Goal: Transaction & Acquisition: Book appointment/travel/reservation

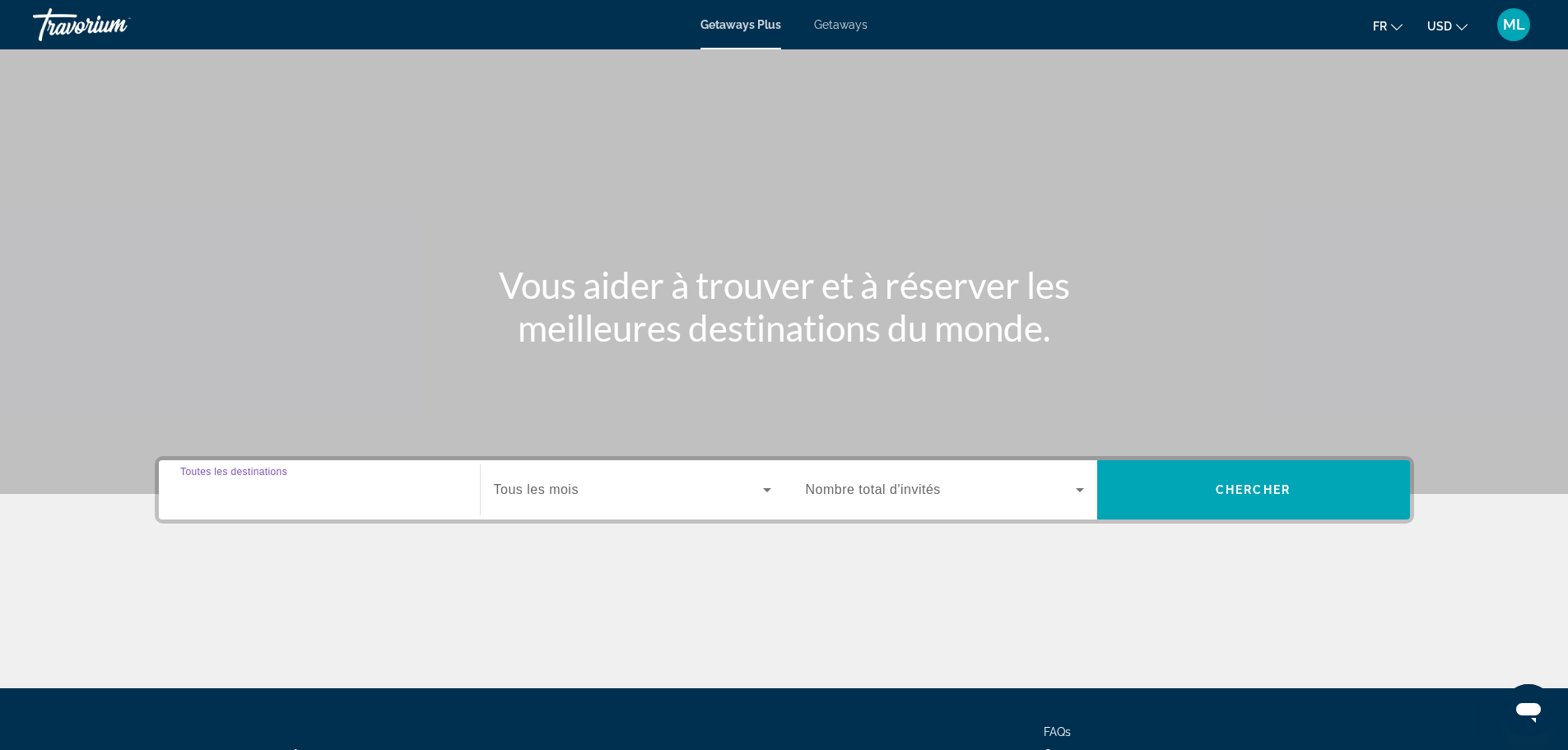
click at [271, 498] on input "Destination Toutes les destinations" at bounding box center [319, 490] width 278 height 19
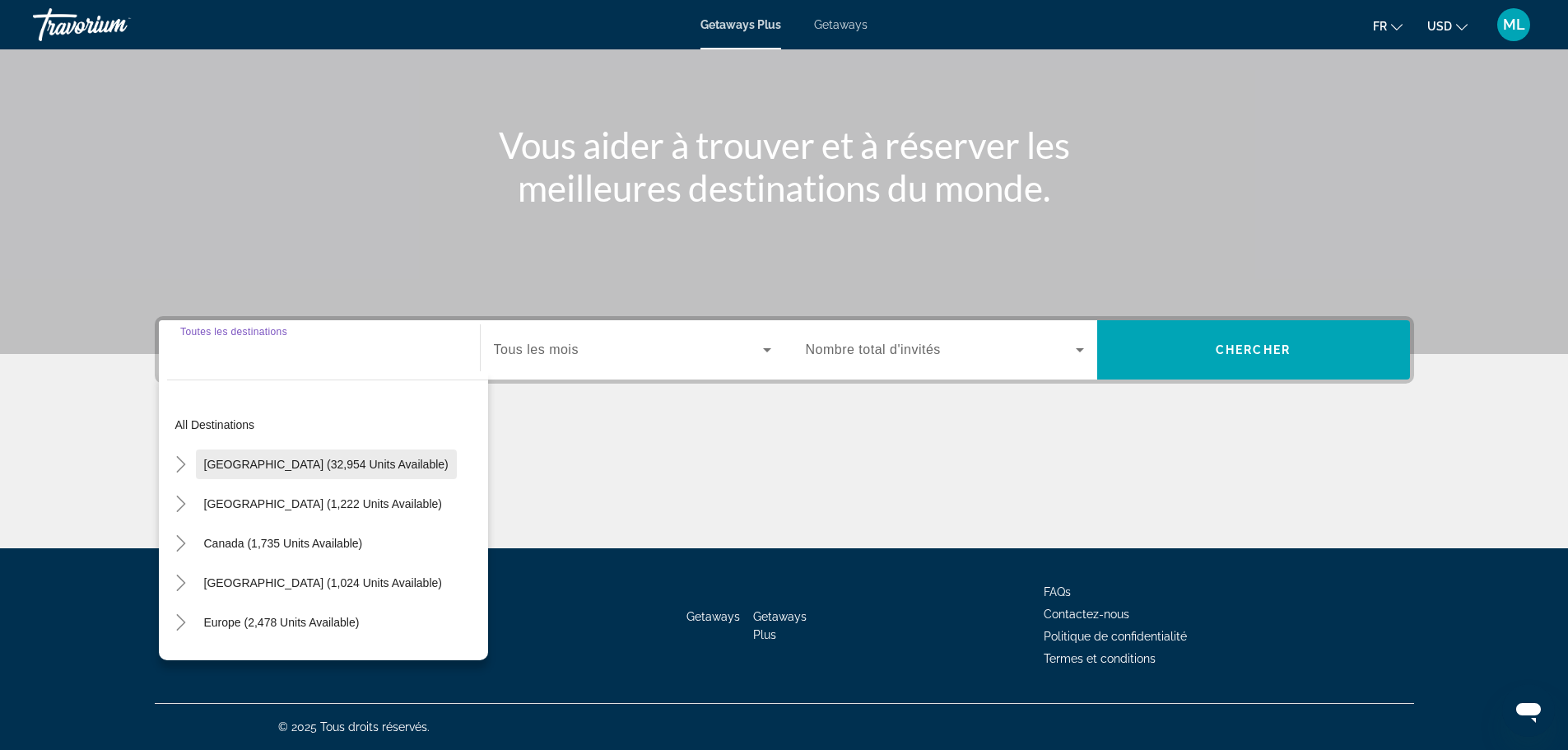
click at [276, 466] on span "[GEOGRAPHIC_DATA] (32,954 units available)" at bounding box center [326, 465] width 245 height 13
type input "**********"
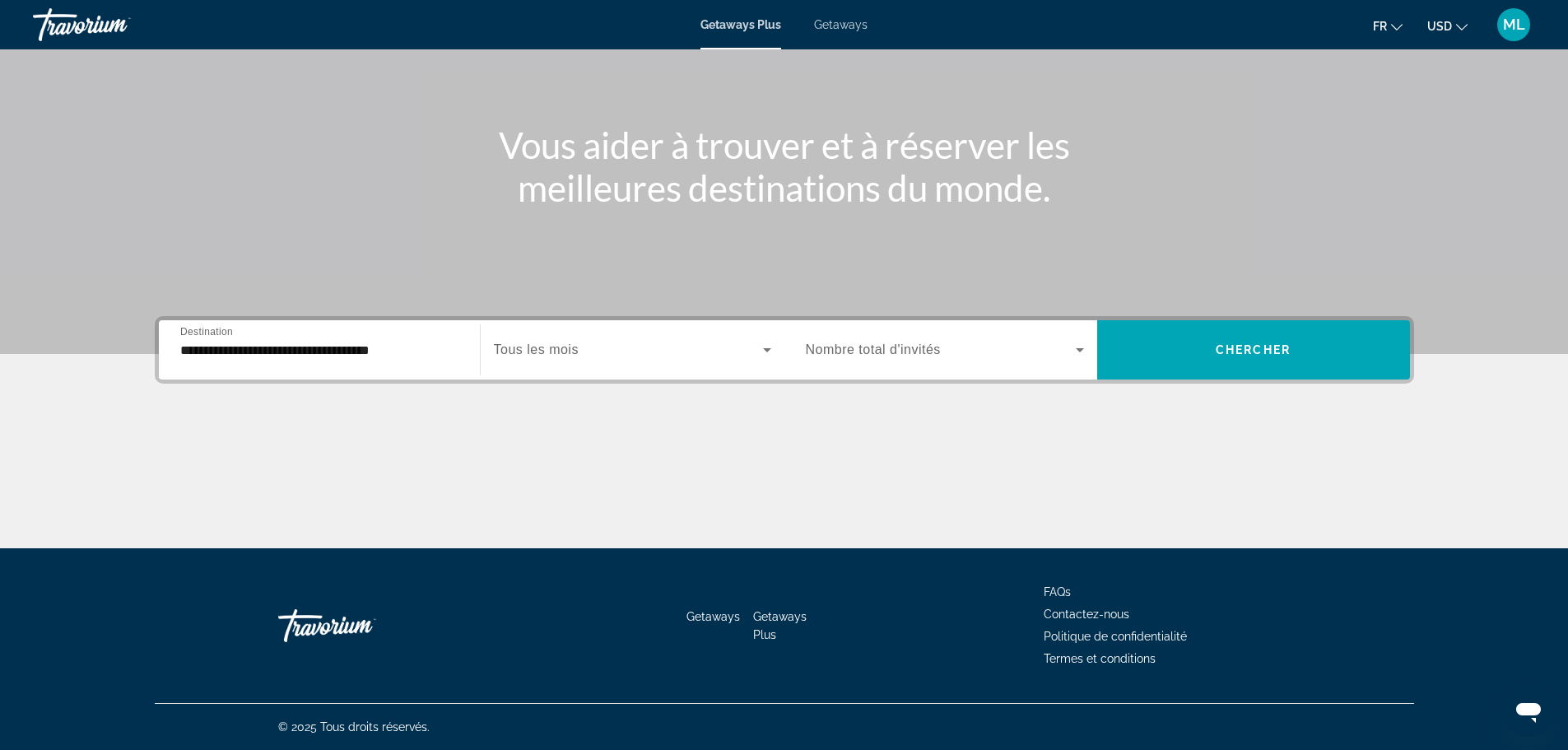
click at [1457, 23] on icon "Change currency" at bounding box center [1462, 27] width 11 height 11
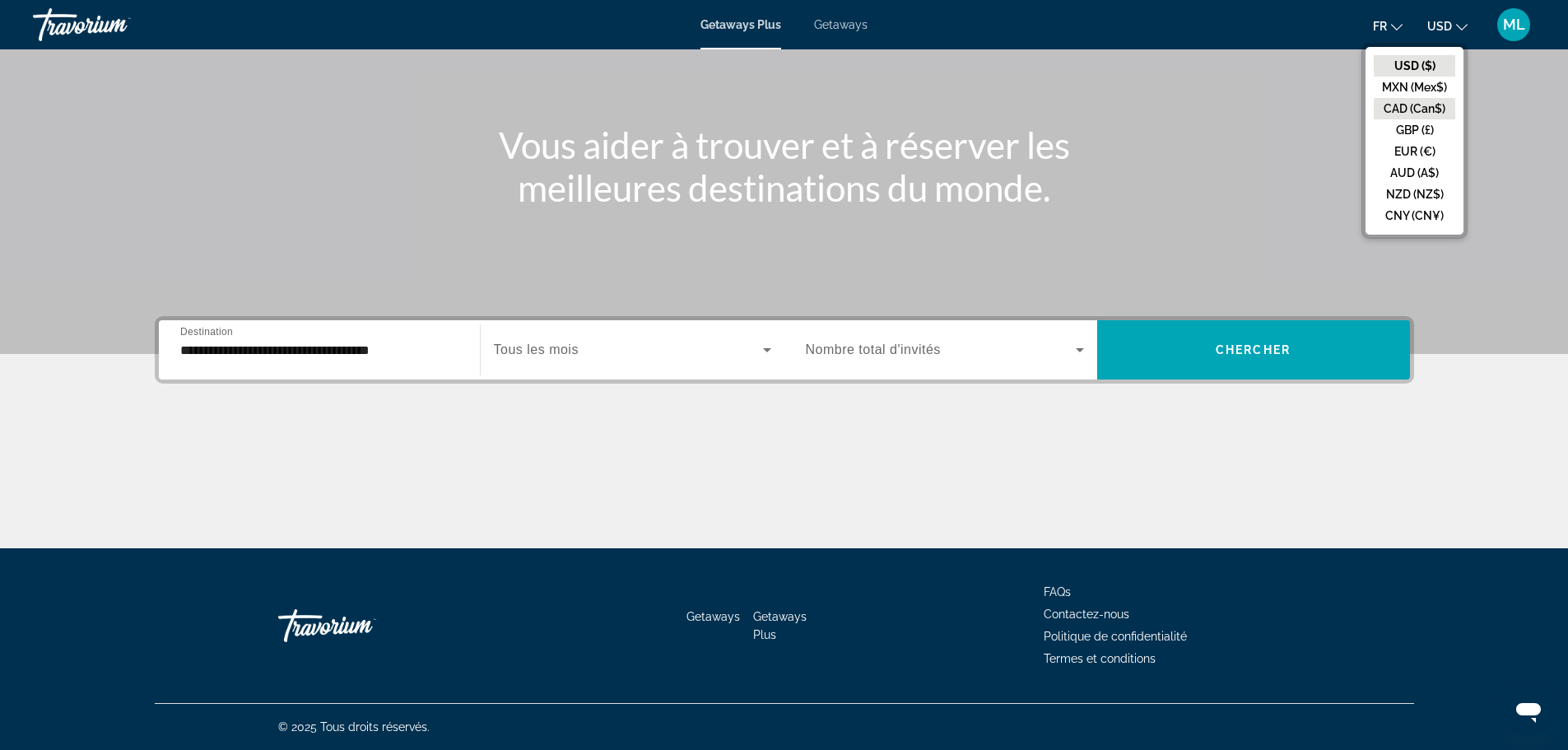
click at [1407, 103] on button "CAD (Can$)" at bounding box center [1414, 108] width 81 height 21
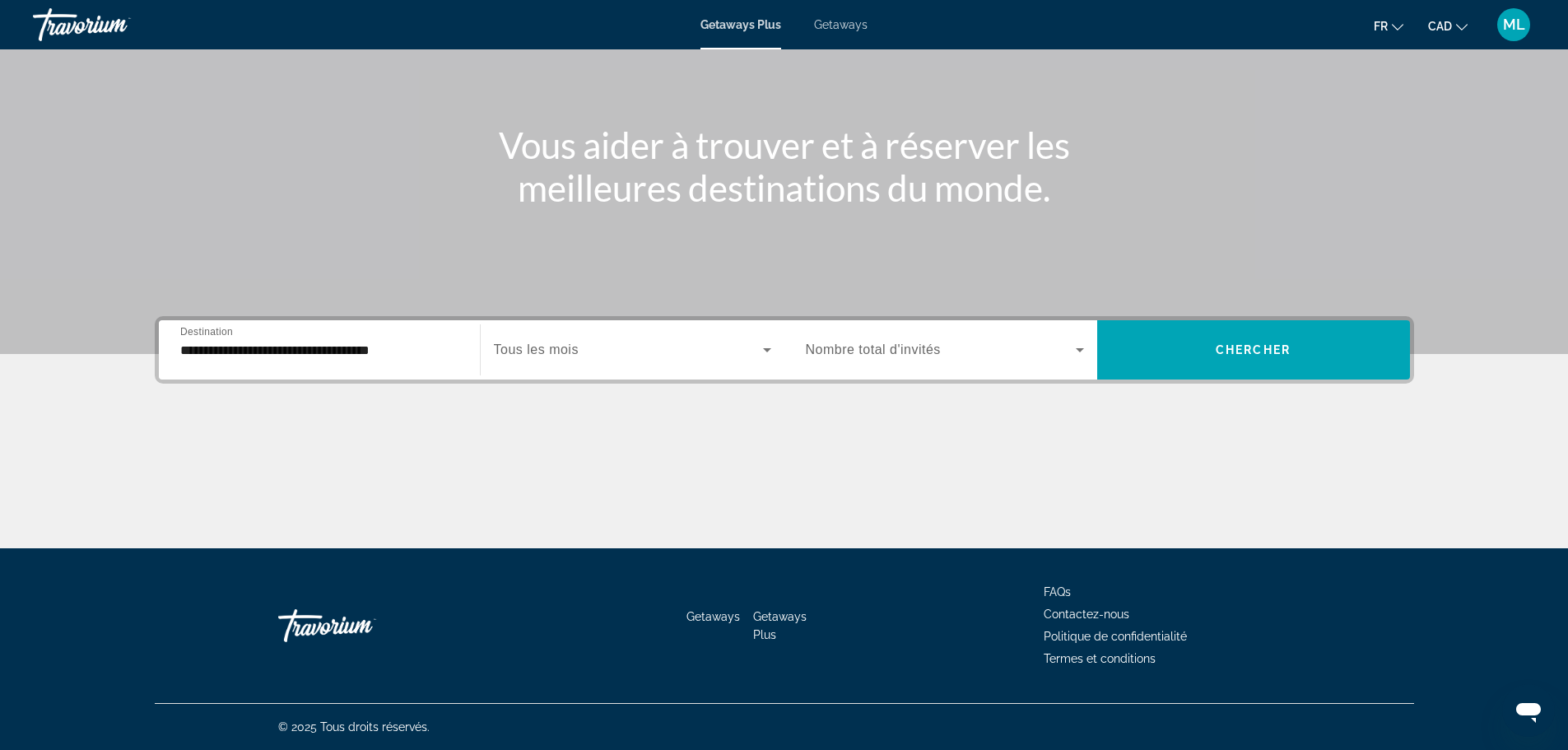
click at [841, 20] on span "Getaways" at bounding box center [840, 25] width 54 height 13
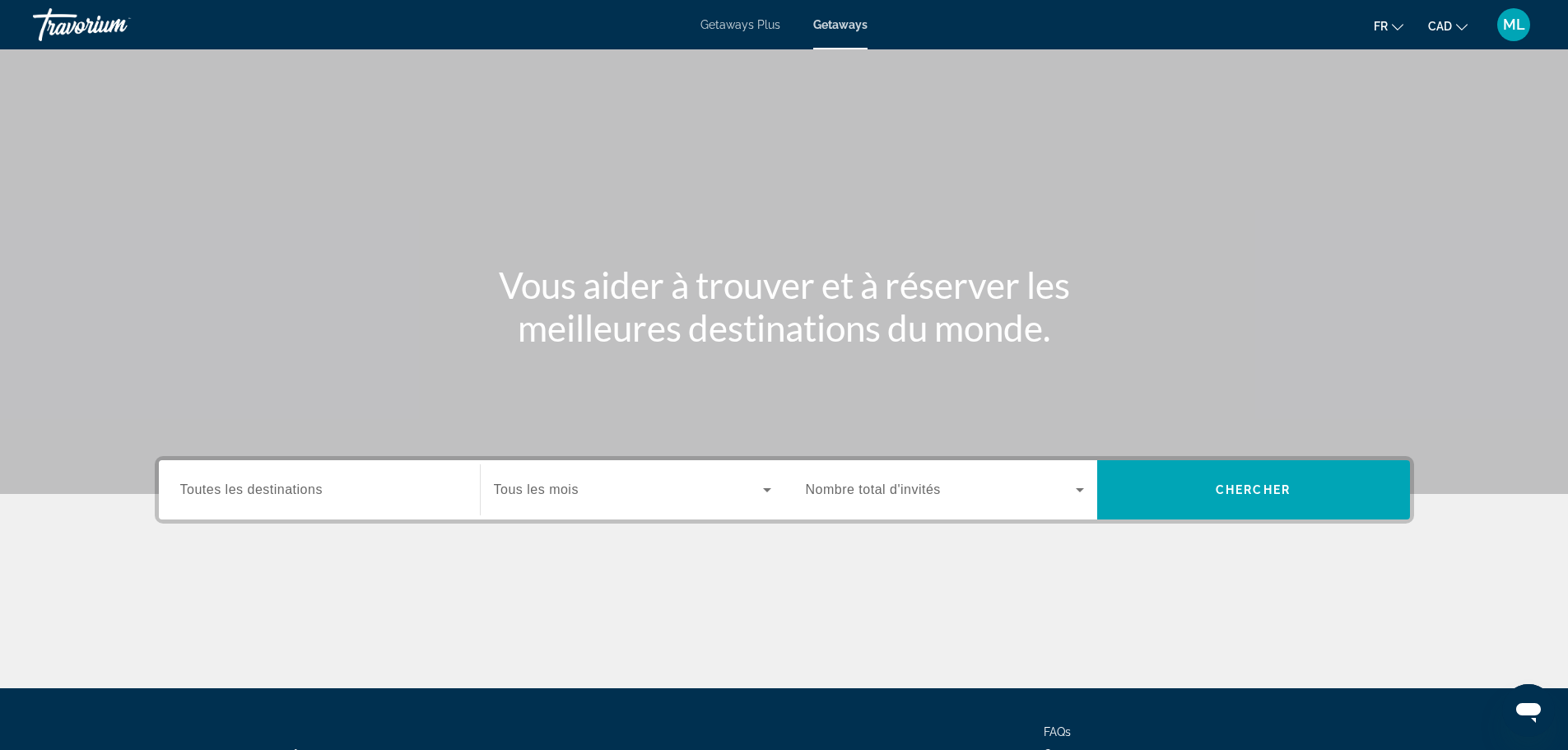
click at [232, 495] on span "Toutes les destinations" at bounding box center [251, 489] width 142 height 14
click at [232, 495] on input "Destination Toutes les destinations" at bounding box center [319, 490] width 278 height 19
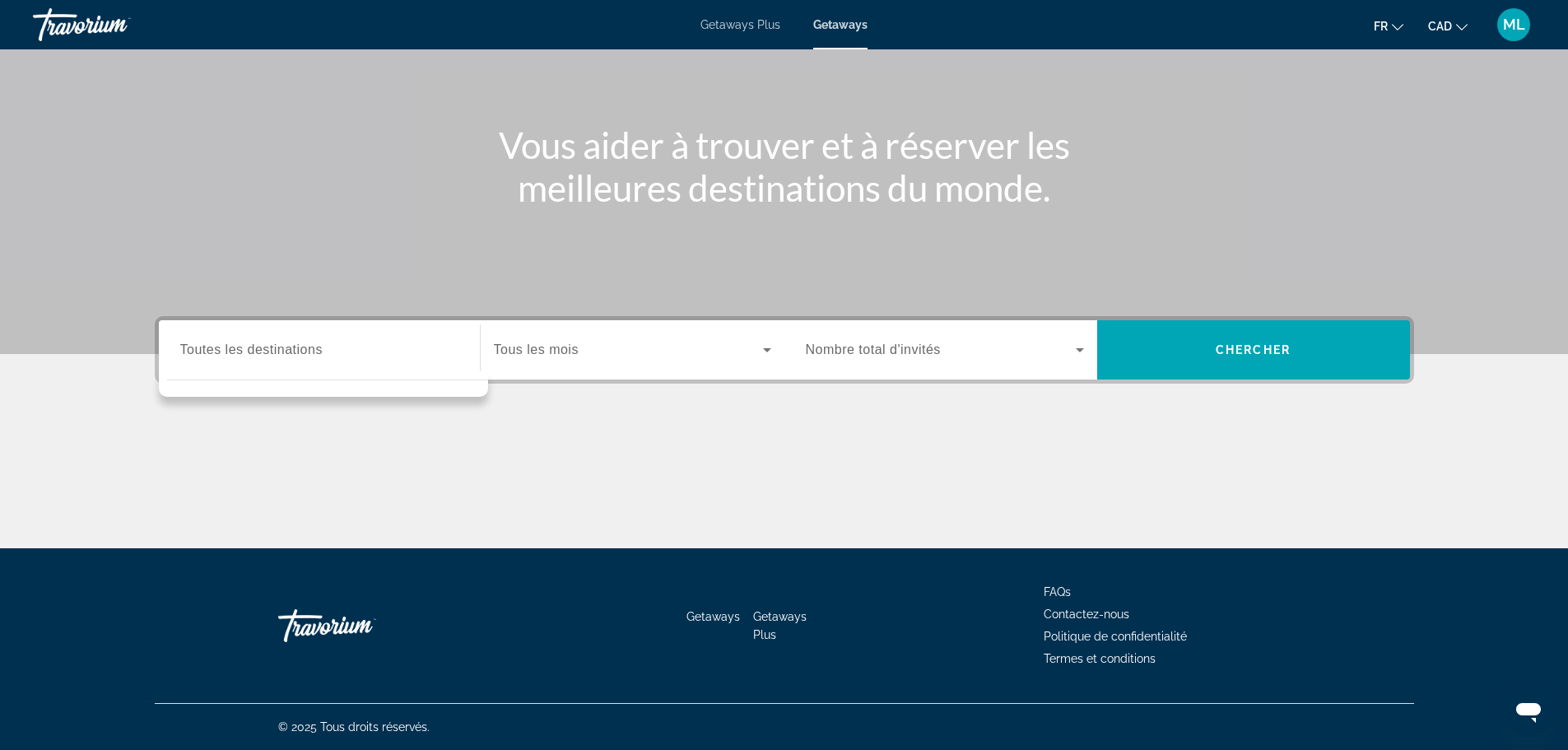
click at [254, 369] on div "Search widget" at bounding box center [319, 350] width 278 height 47
click at [317, 188] on div "Vous aider à trouver et à réserver les meilleures destinations du monde." at bounding box center [784, 166] width 1325 height 86
click at [527, 355] on span "Tous les mois" at bounding box center [537, 349] width 85 height 14
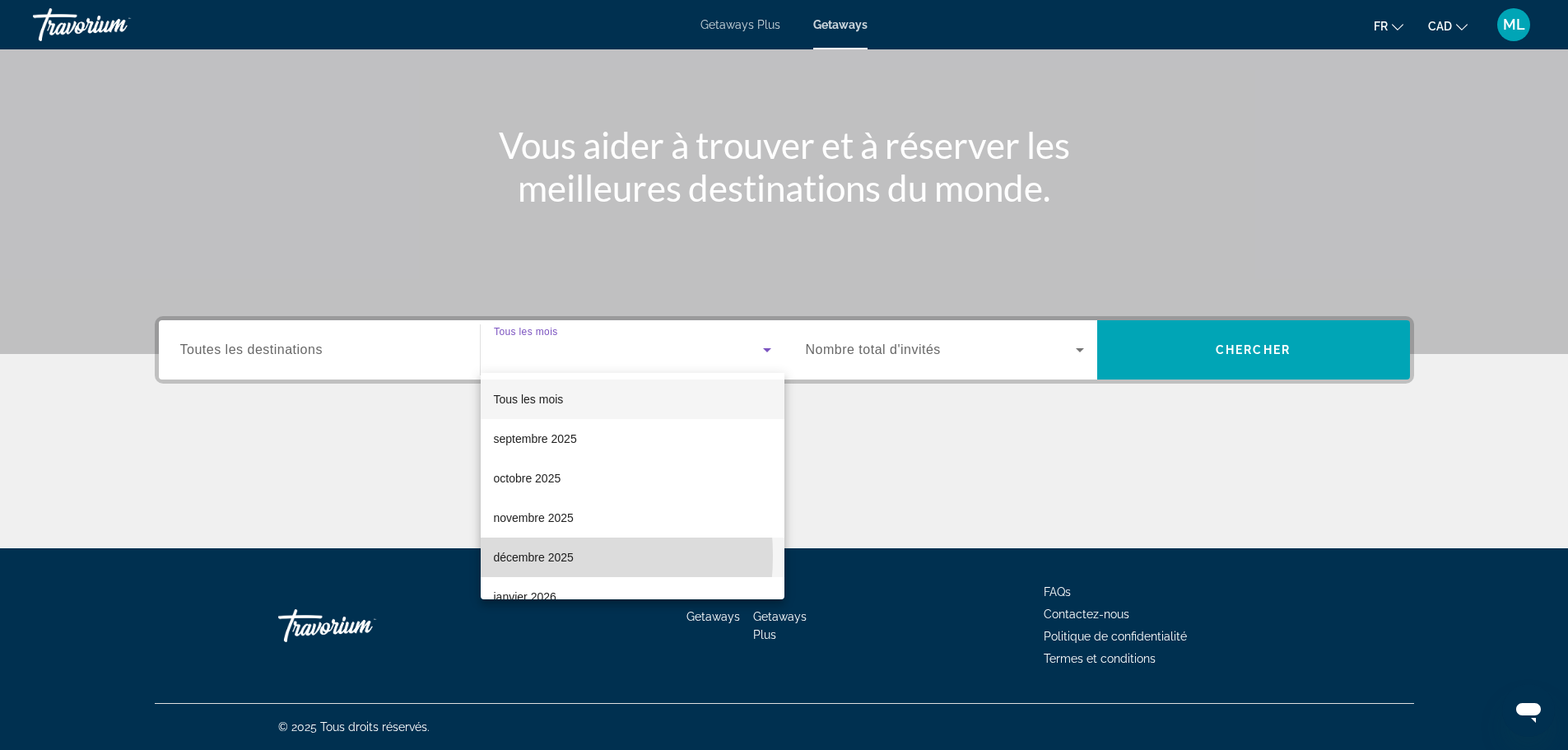
click at [517, 556] on span "décembre 2025" at bounding box center [534, 557] width 79 height 19
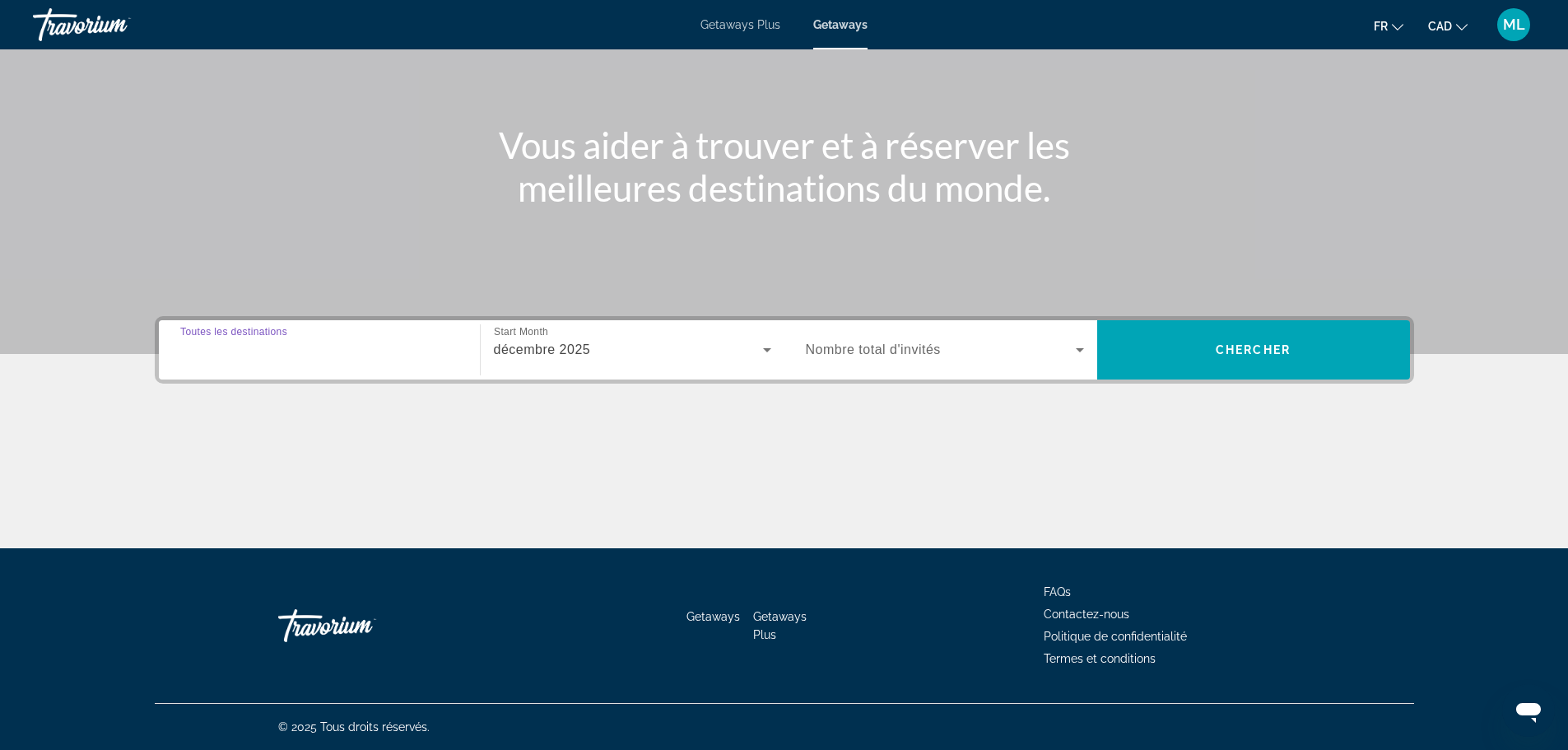
click at [329, 351] on input "Destination Toutes les destinations" at bounding box center [319, 350] width 278 height 19
click at [320, 492] on div "Main content" at bounding box center [785, 487] width 1260 height 124
click at [187, 354] on span "Toutes les destinations" at bounding box center [251, 349] width 142 height 14
click at [187, 354] on input "Destination Toutes les destinations" at bounding box center [319, 350] width 278 height 19
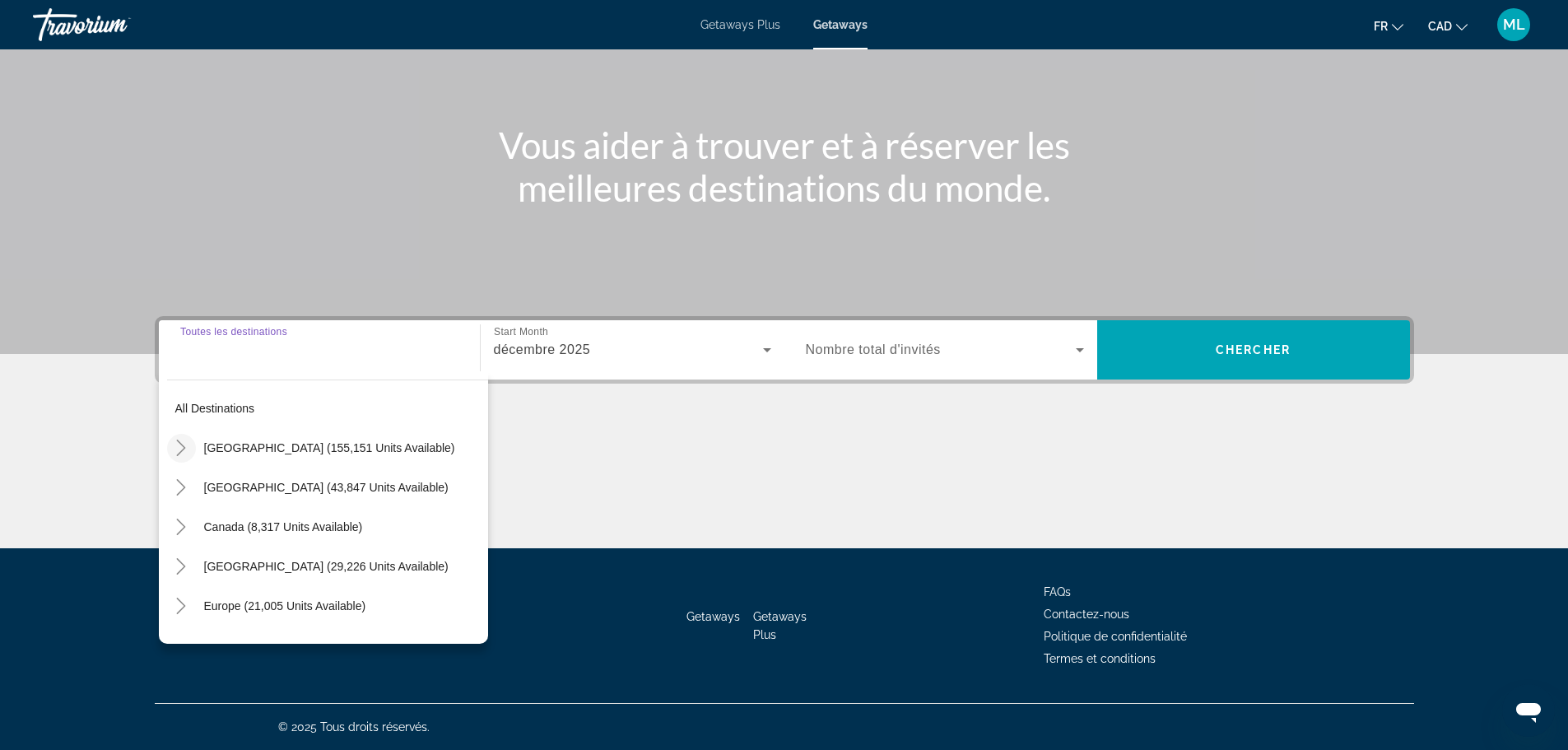
click at [182, 445] on icon "Toggle United States (155,151 units available)" at bounding box center [182, 448] width 9 height 17
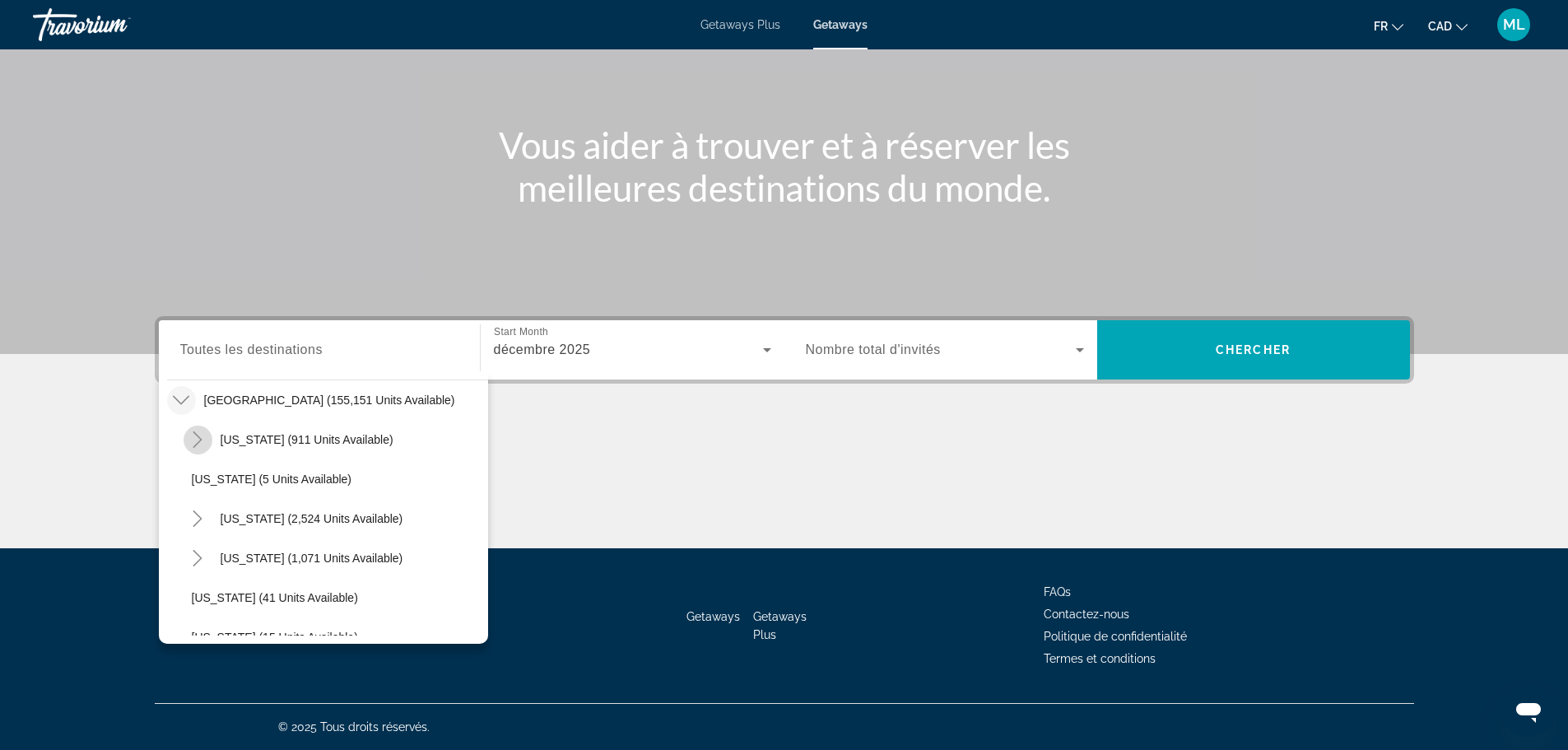
click at [200, 440] on icon "Toggle Arizona (911 units available)" at bounding box center [198, 440] width 9 height 17
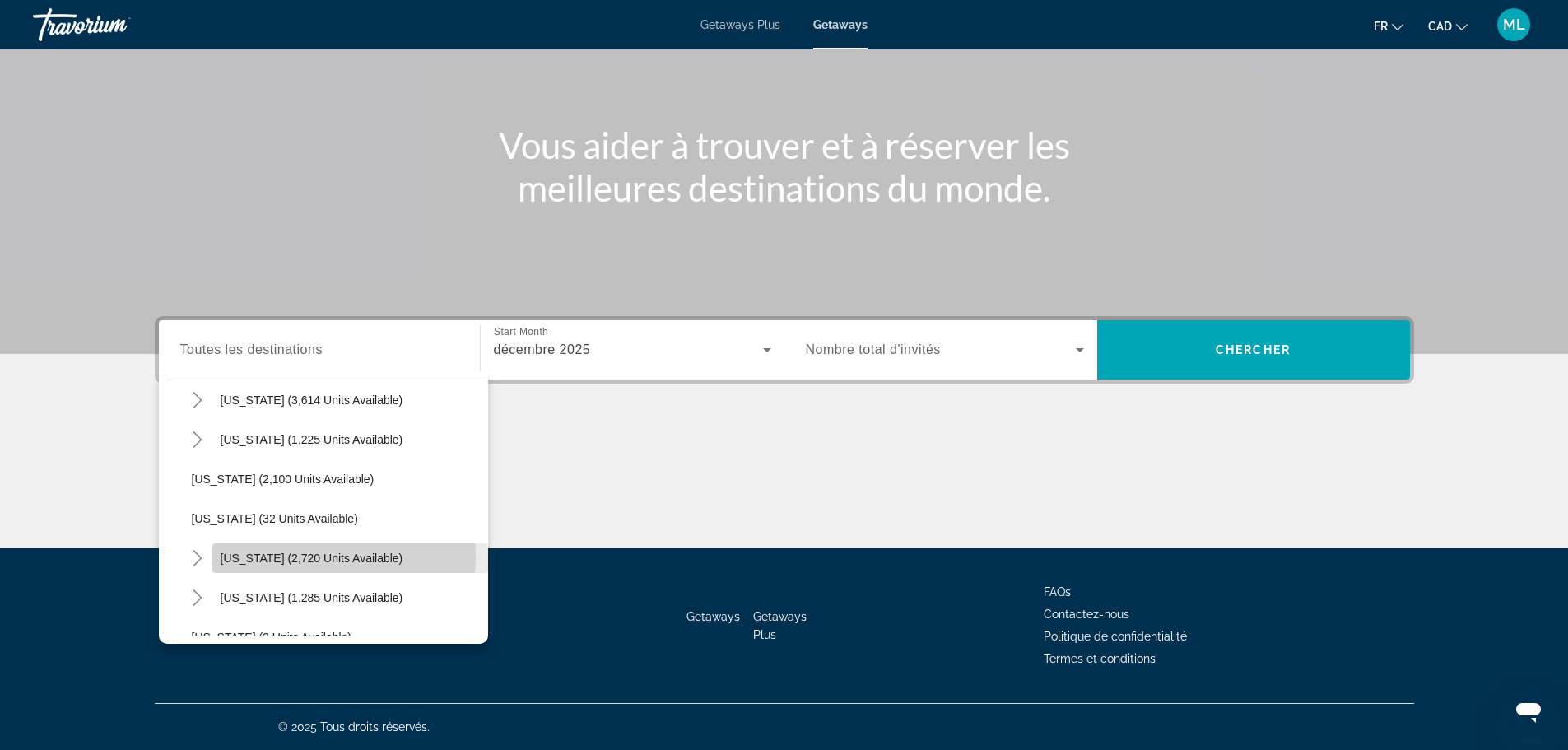
click at [242, 555] on span "New York (2,720 units available)" at bounding box center [312, 558] width 183 height 13
type input "**********"
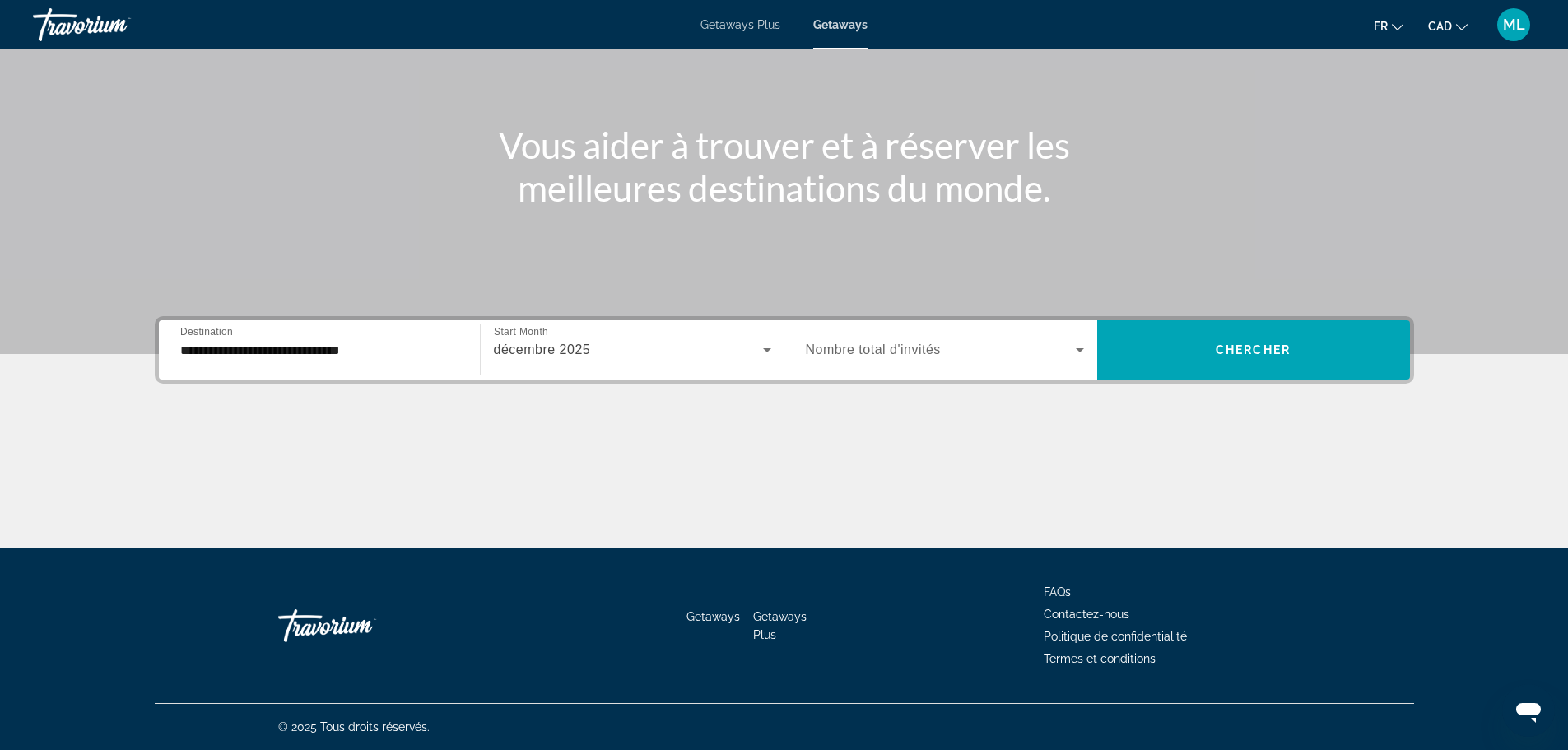
click at [899, 350] on span "Nombre total d'invités" at bounding box center [874, 349] width 135 height 14
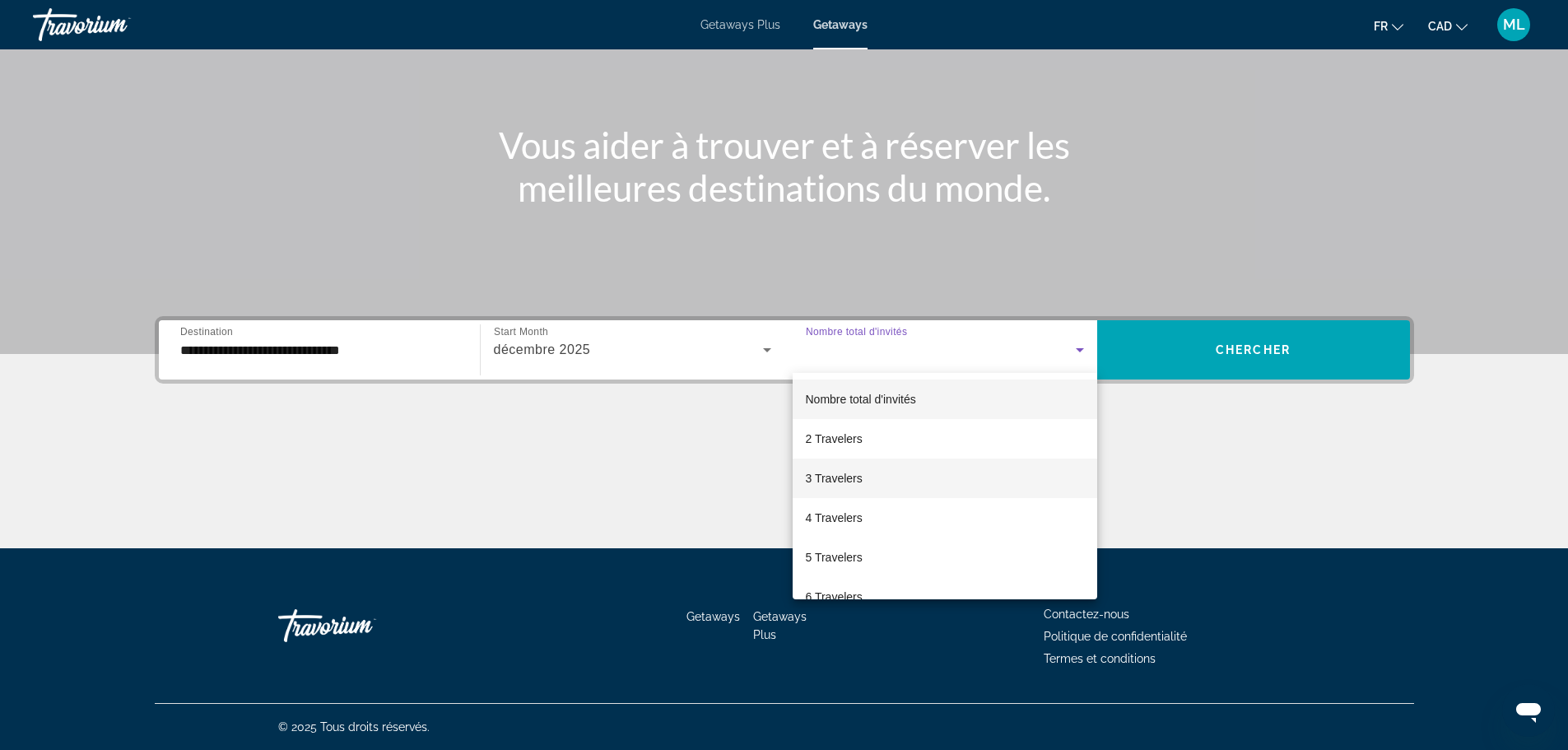
scroll to position [82, 0]
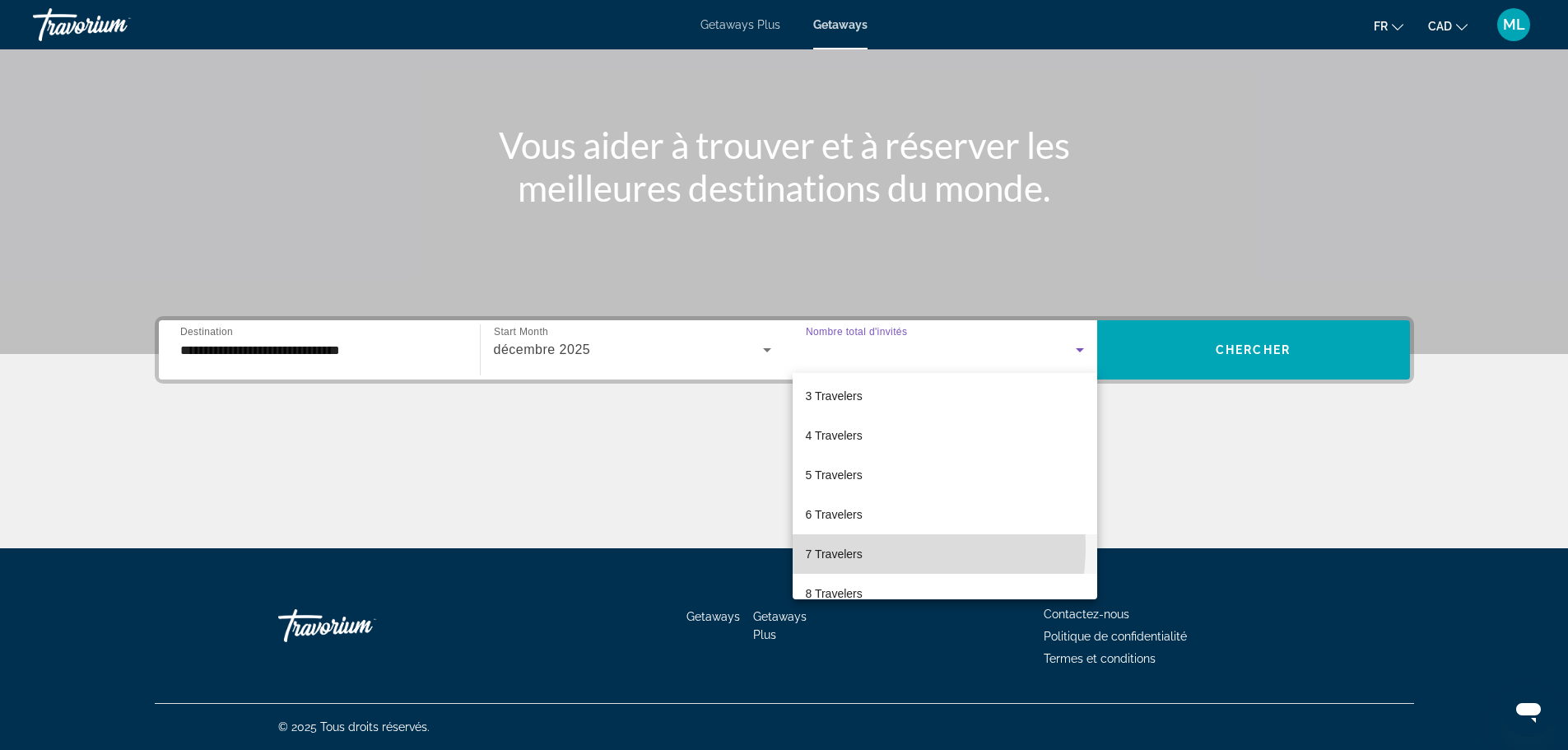
click at [854, 547] on span "7 Travelers" at bounding box center [834, 553] width 56 height 19
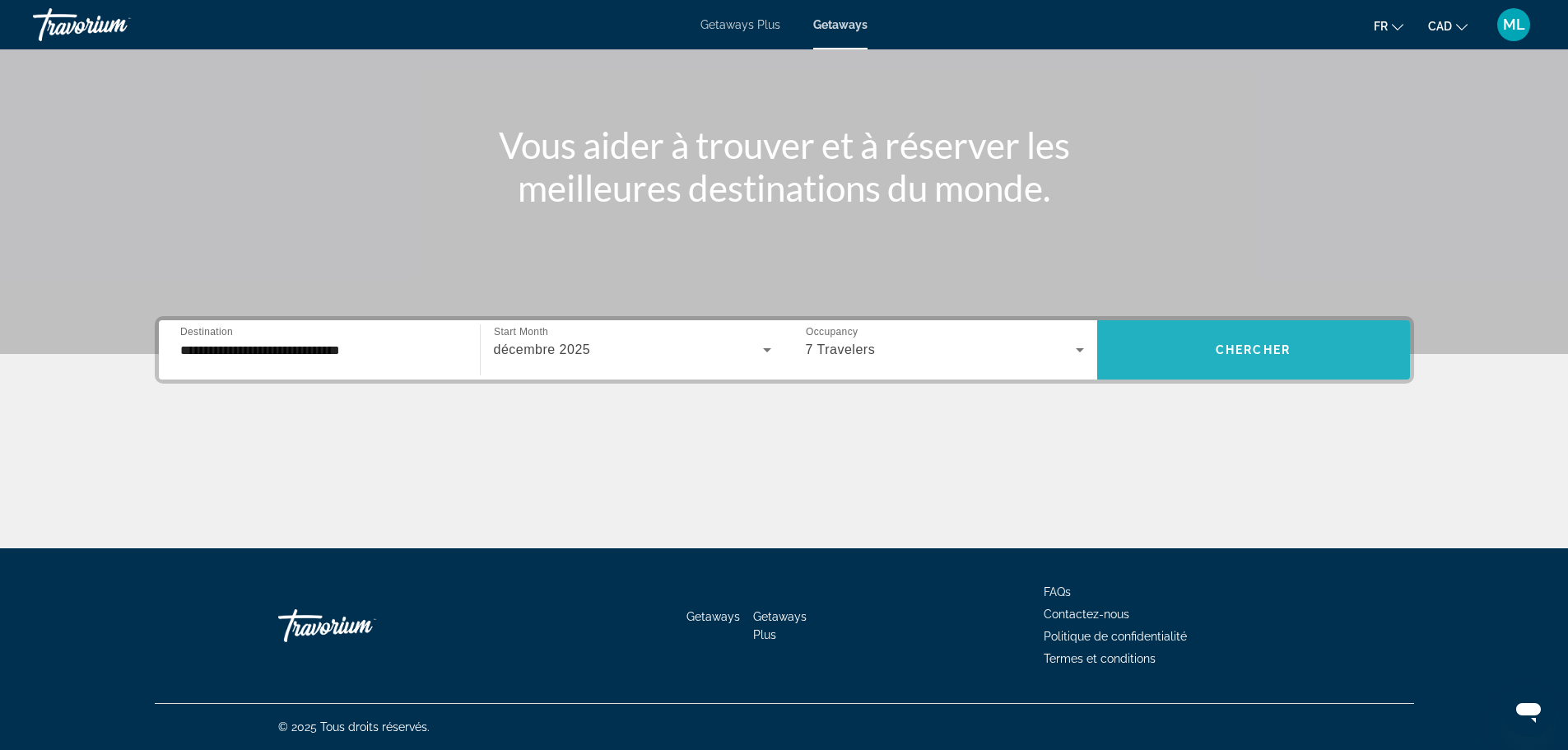
click at [1249, 346] on span "Chercher" at bounding box center [1252, 350] width 75 height 13
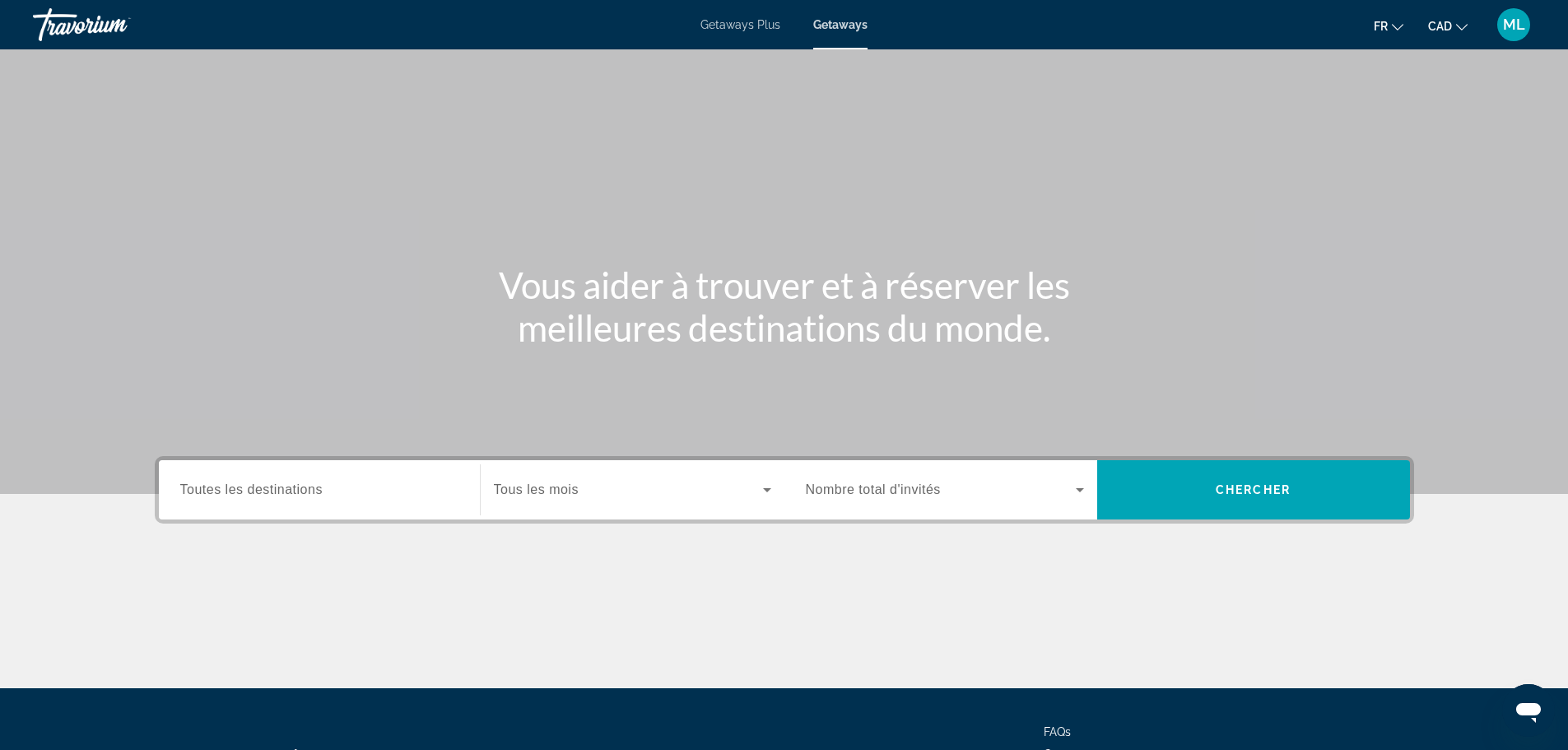
click at [294, 492] on span "Toutes les destinations" at bounding box center [251, 489] width 142 height 14
click at [294, 492] on input "Destination Toutes les destinations" at bounding box center [319, 490] width 278 height 19
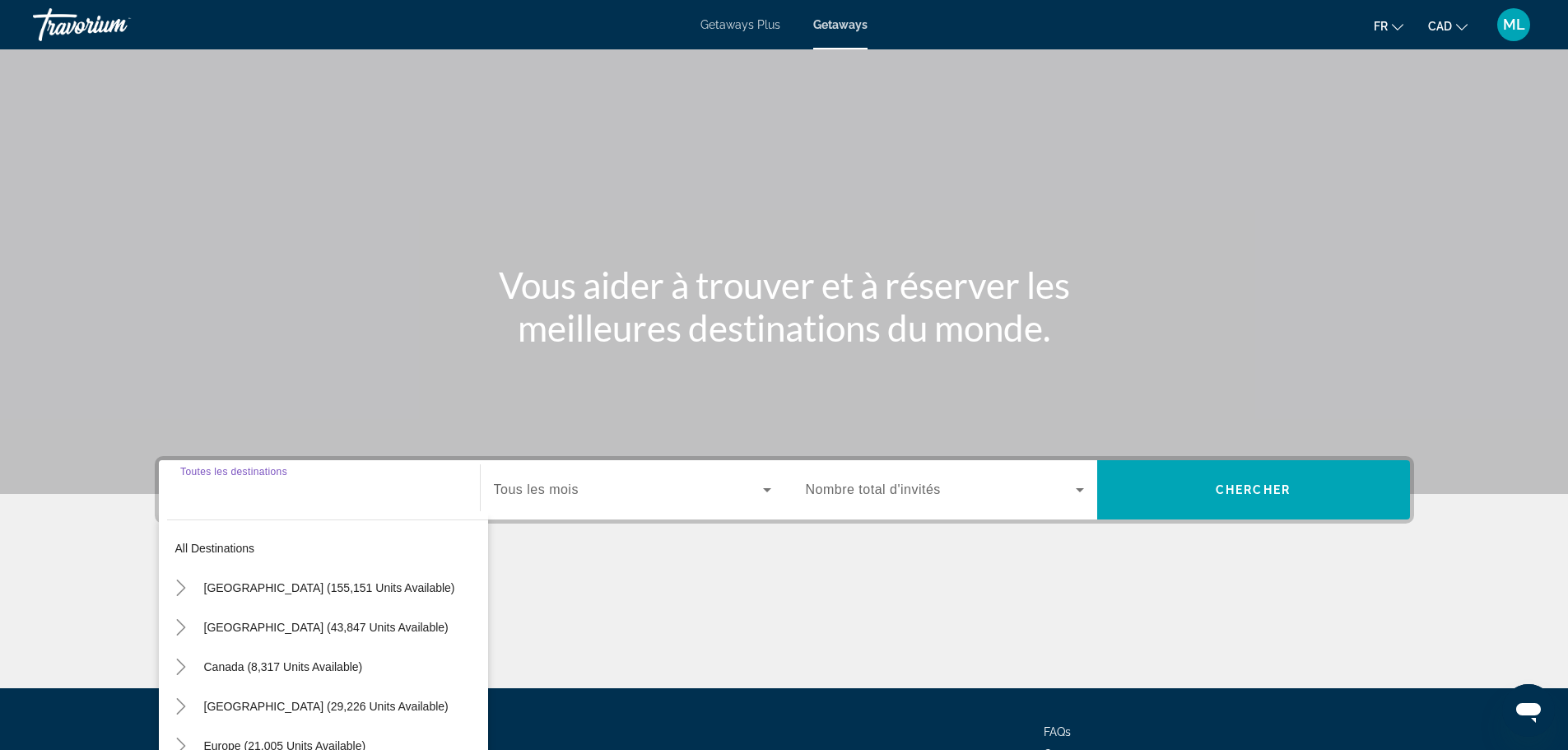
scroll to position [140, 0]
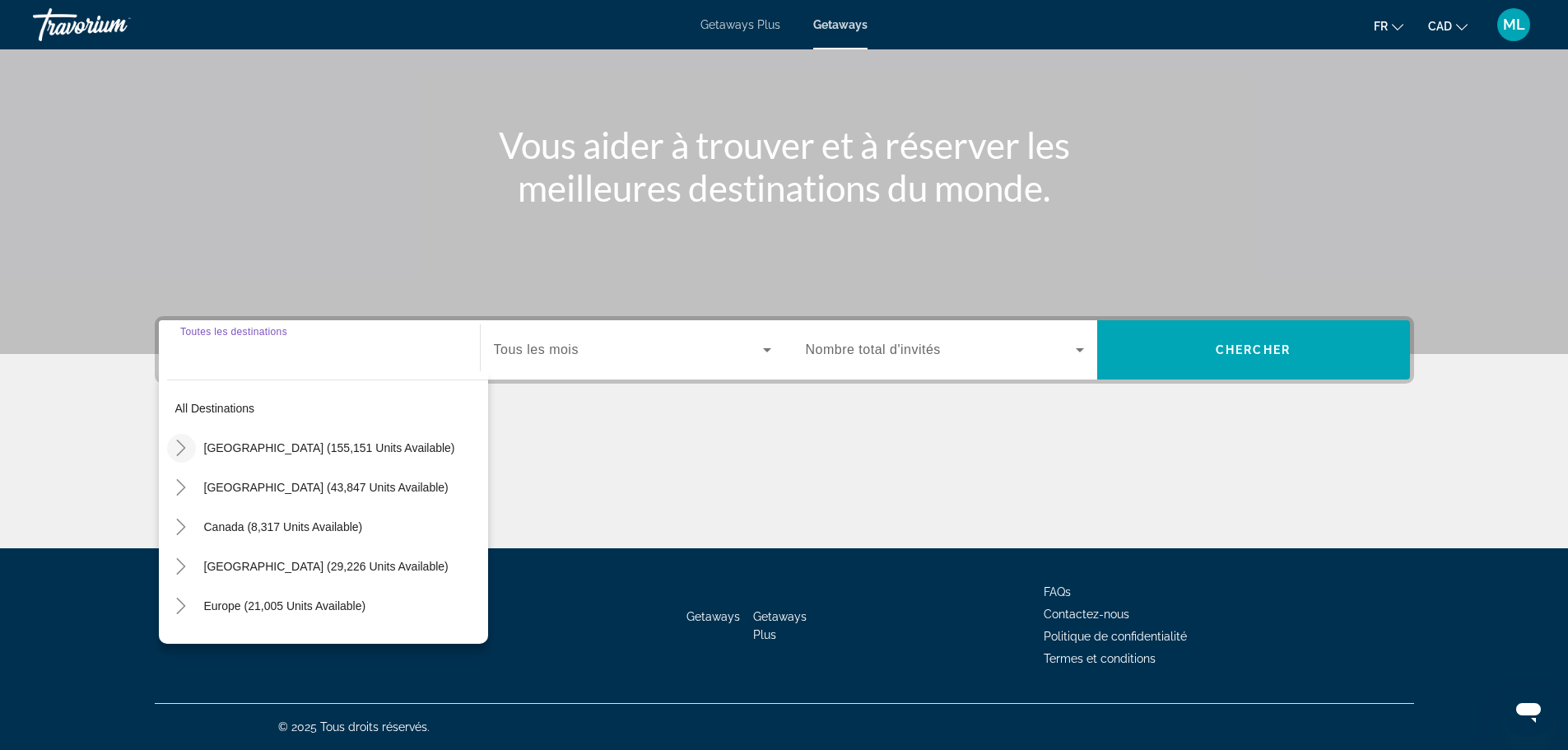
click at [180, 448] on icon "Toggle United States (155,151 units available)" at bounding box center [181, 448] width 17 height 17
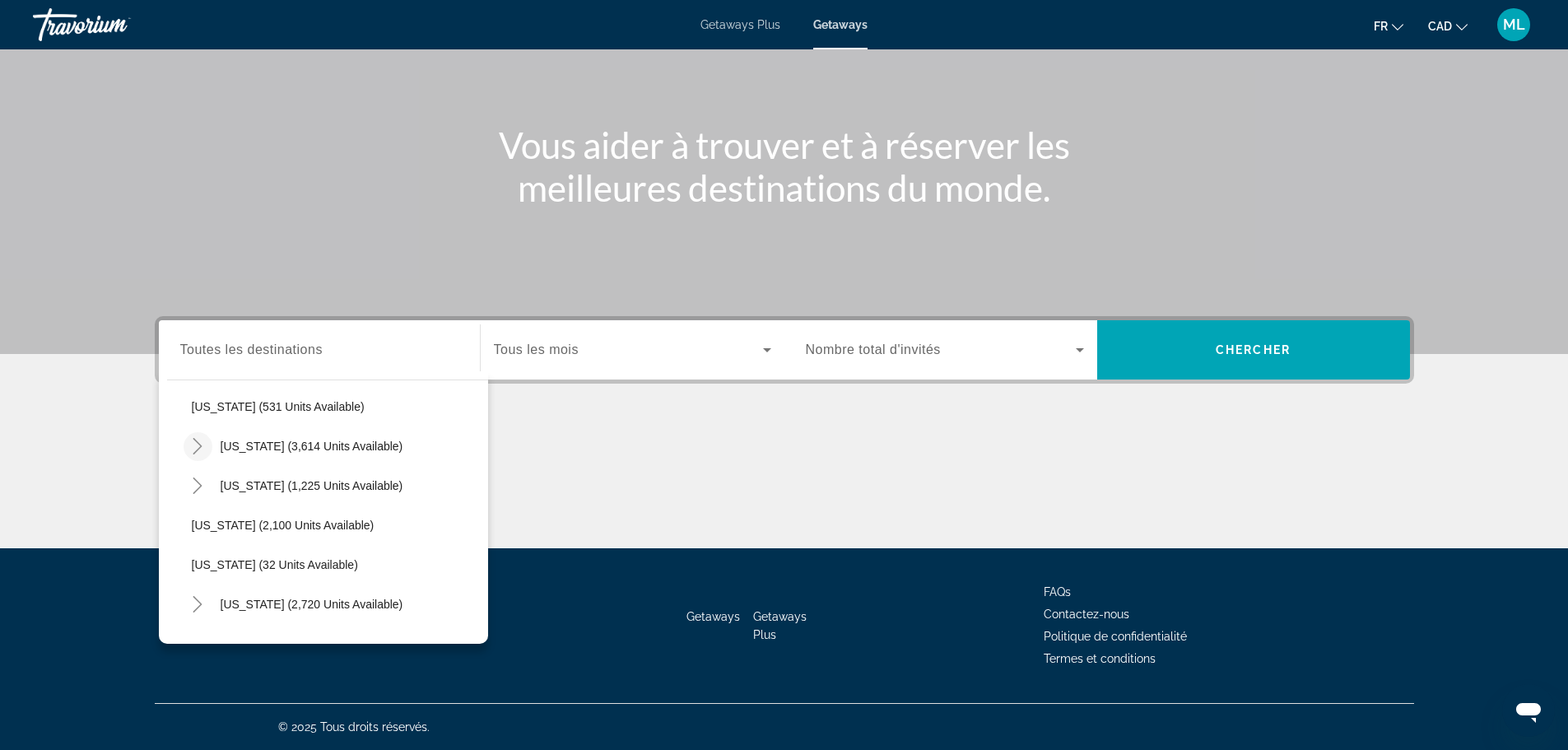
scroll to position [953, 0]
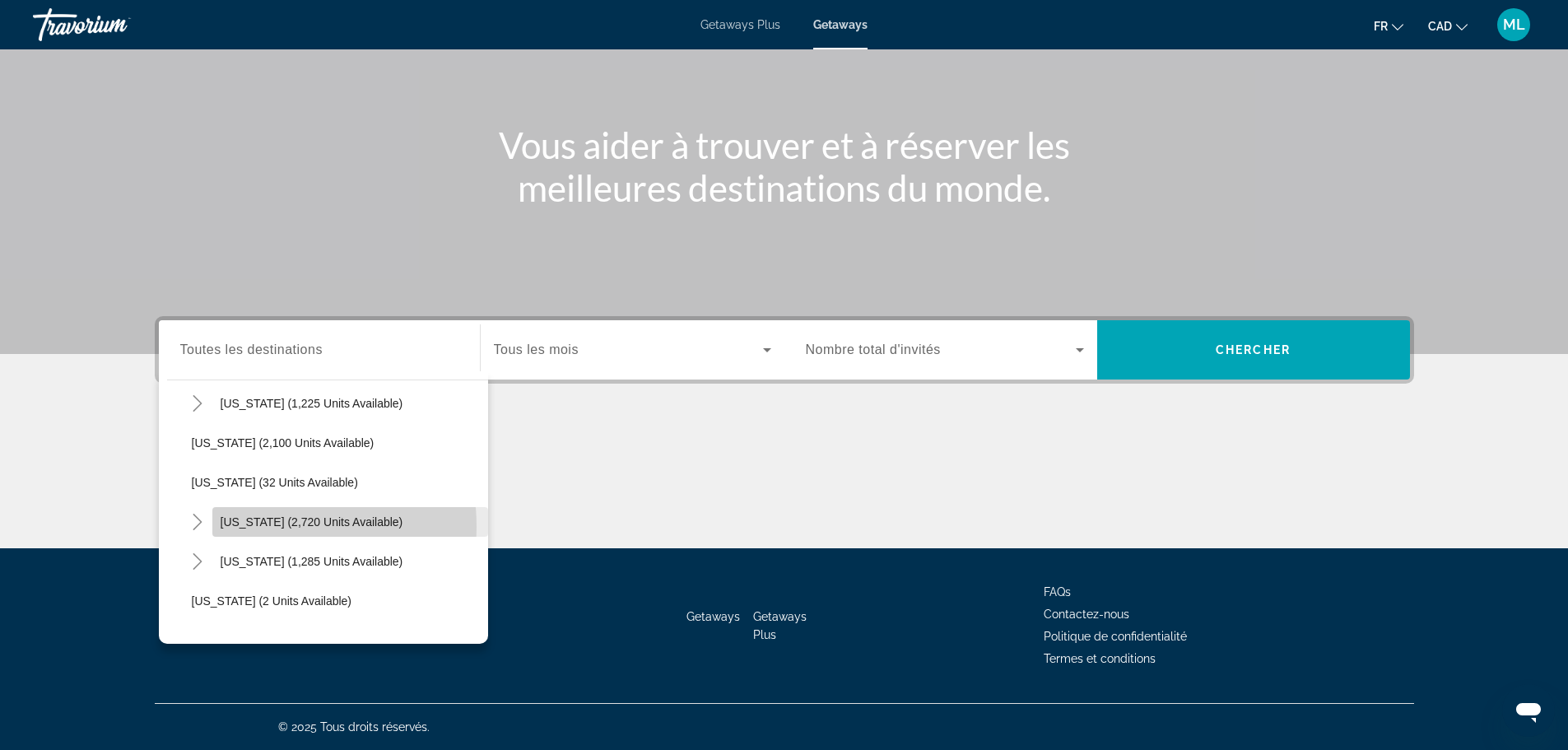
click at [246, 526] on span "New York (2,720 units available)" at bounding box center [312, 522] width 183 height 13
type input "**********"
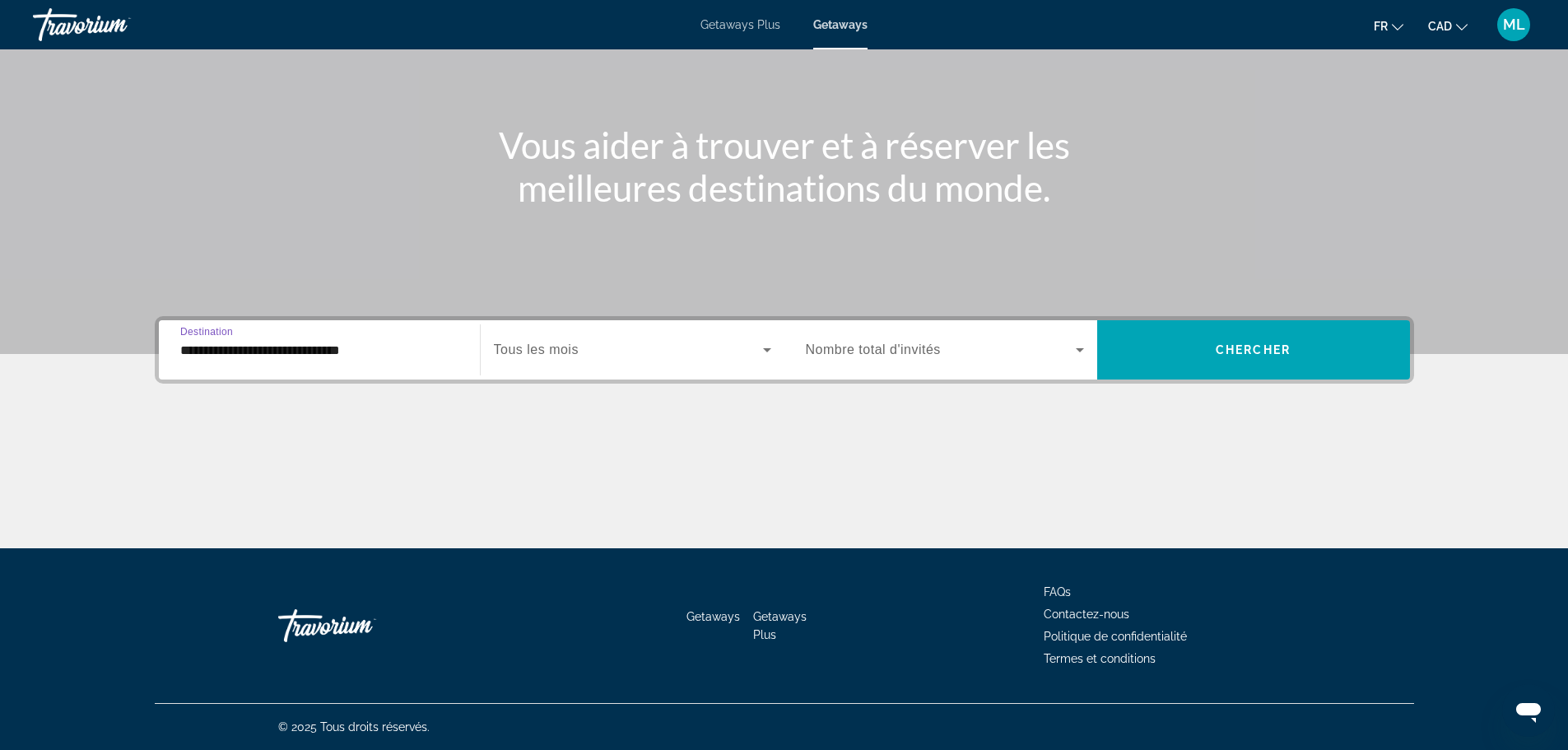
click at [764, 353] on icon "Search widget" at bounding box center [766, 349] width 19 height 19
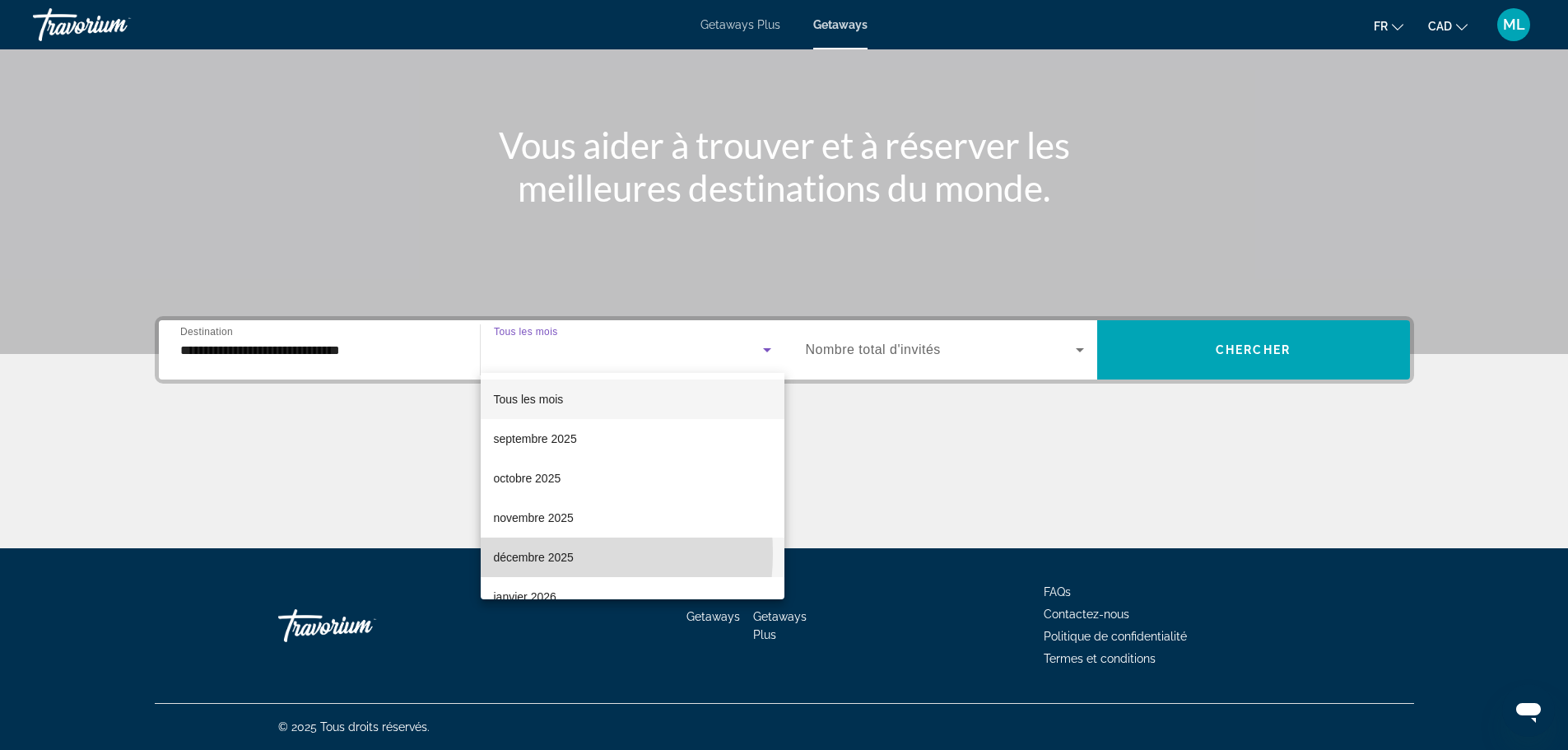
click at [523, 553] on span "décembre 2025" at bounding box center [534, 557] width 79 height 19
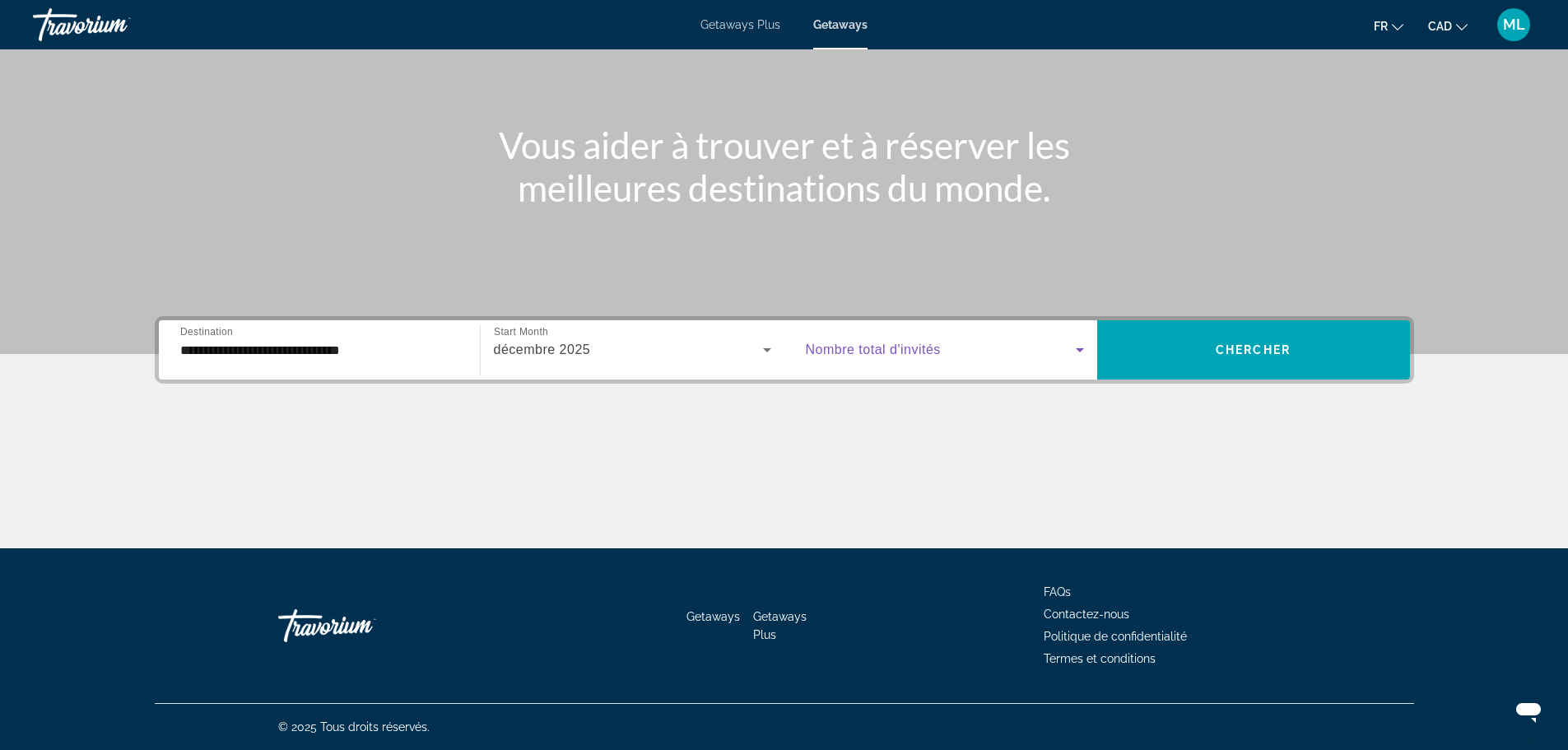
click at [1075, 351] on icon "Search widget" at bounding box center [1080, 349] width 19 height 19
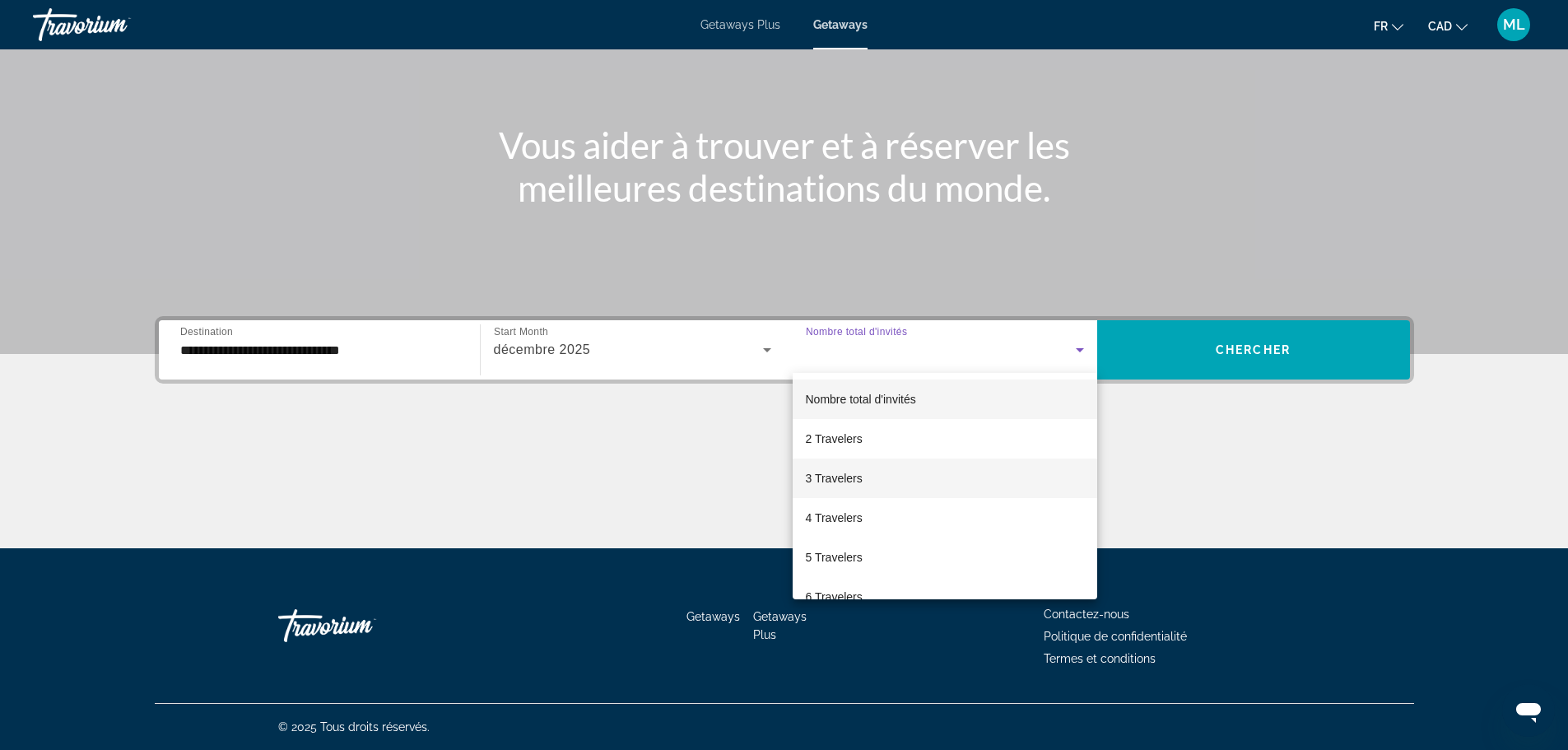
click at [829, 472] on span "3 Travelers" at bounding box center [834, 478] width 56 height 19
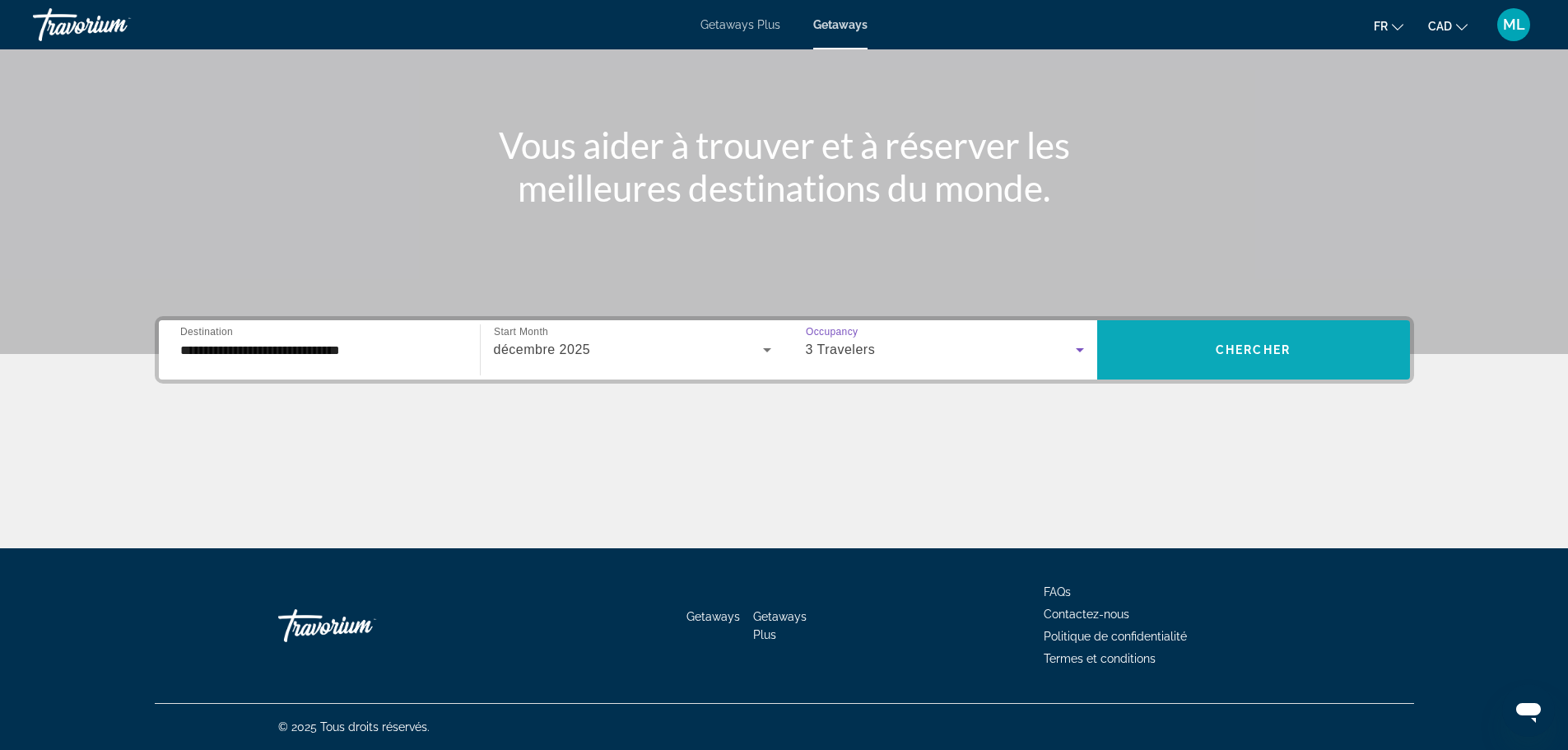
click at [1197, 344] on span "Search widget" at bounding box center [1253, 349] width 313 height 40
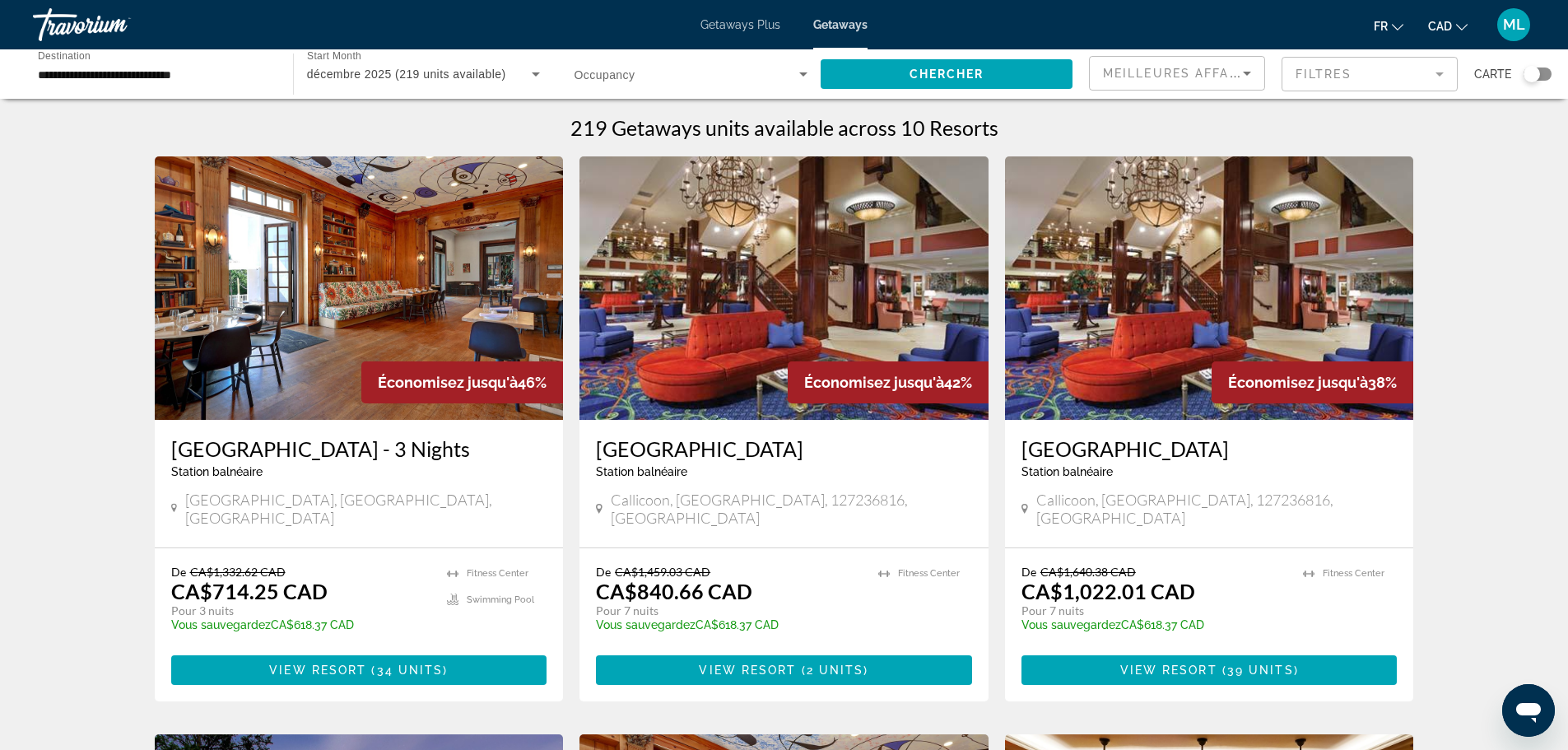
click at [194, 72] on input "**********" at bounding box center [154, 74] width 234 height 19
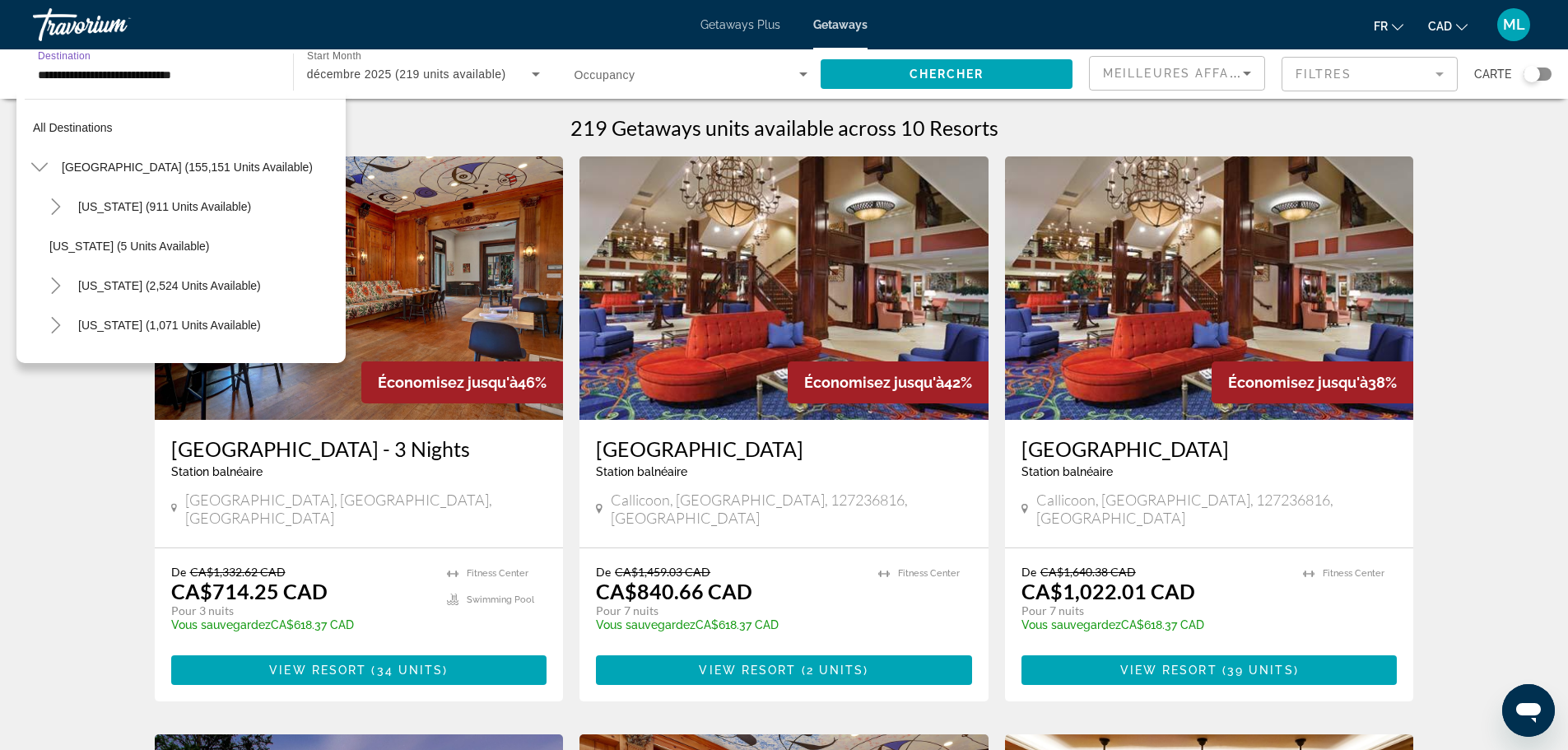
scroll to position [967, 0]
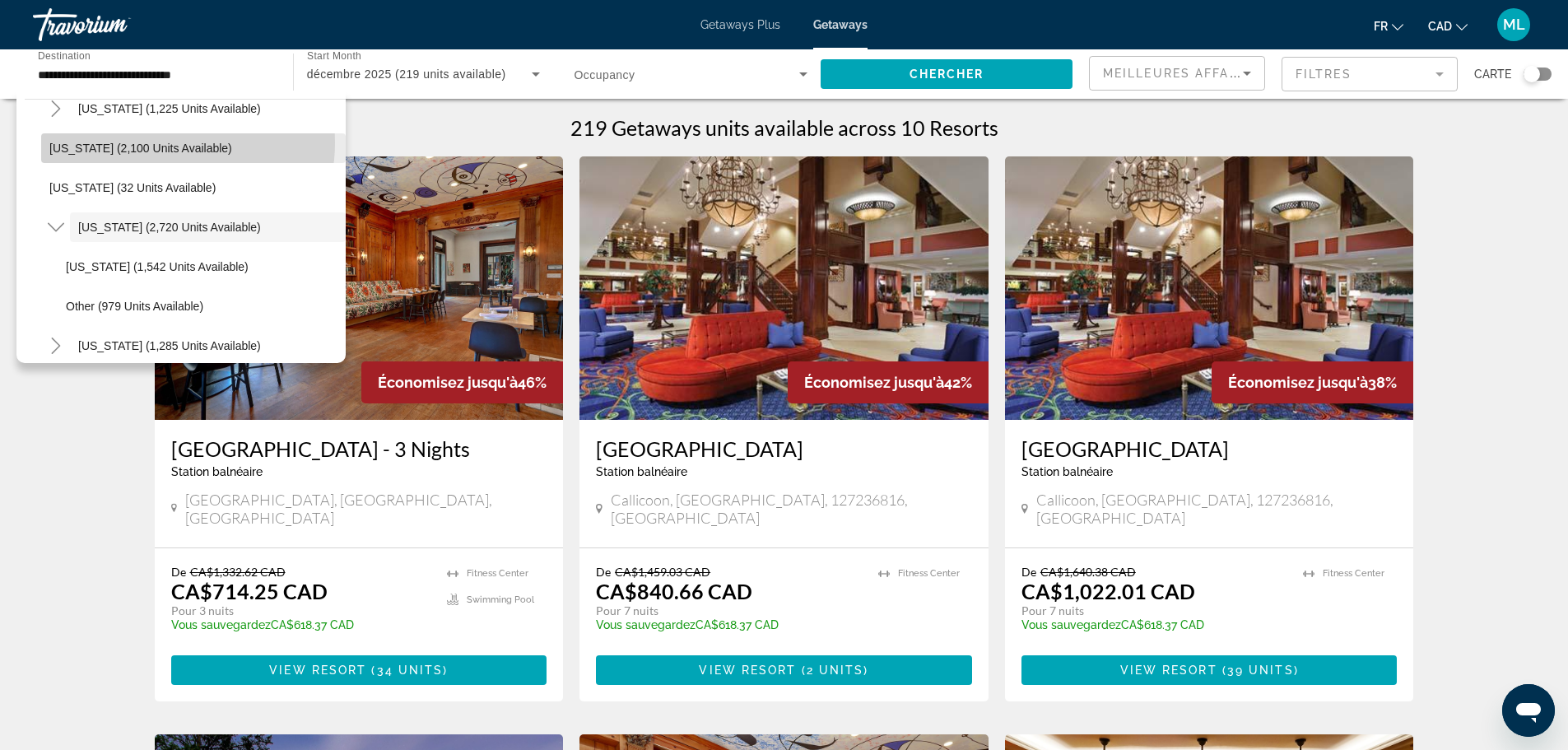
click at [164, 142] on span "New Jersey (2,100 units available)" at bounding box center [140, 148] width 183 height 13
type input "**********"
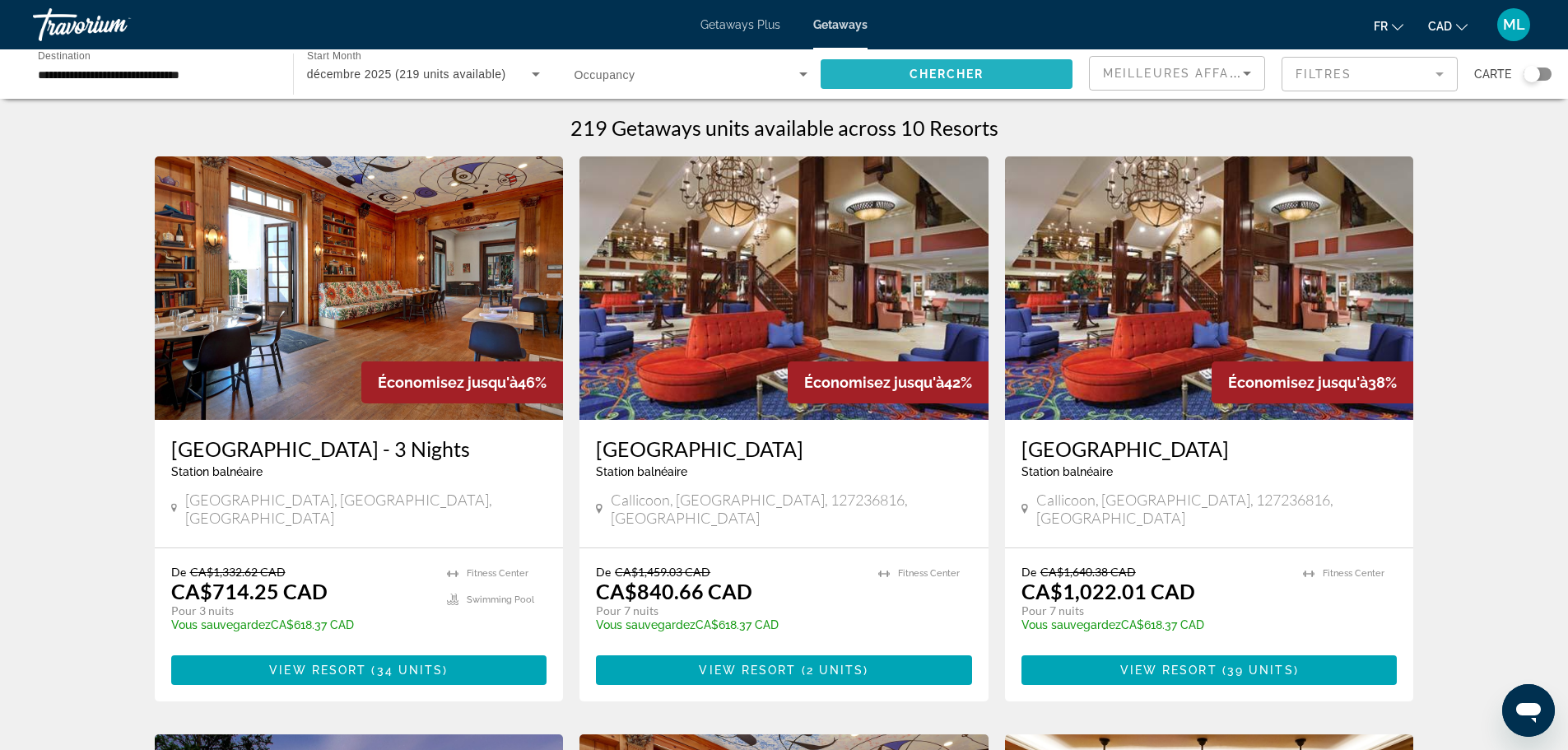
click at [949, 77] on span "Chercher" at bounding box center [947, 74] width 75 height 13
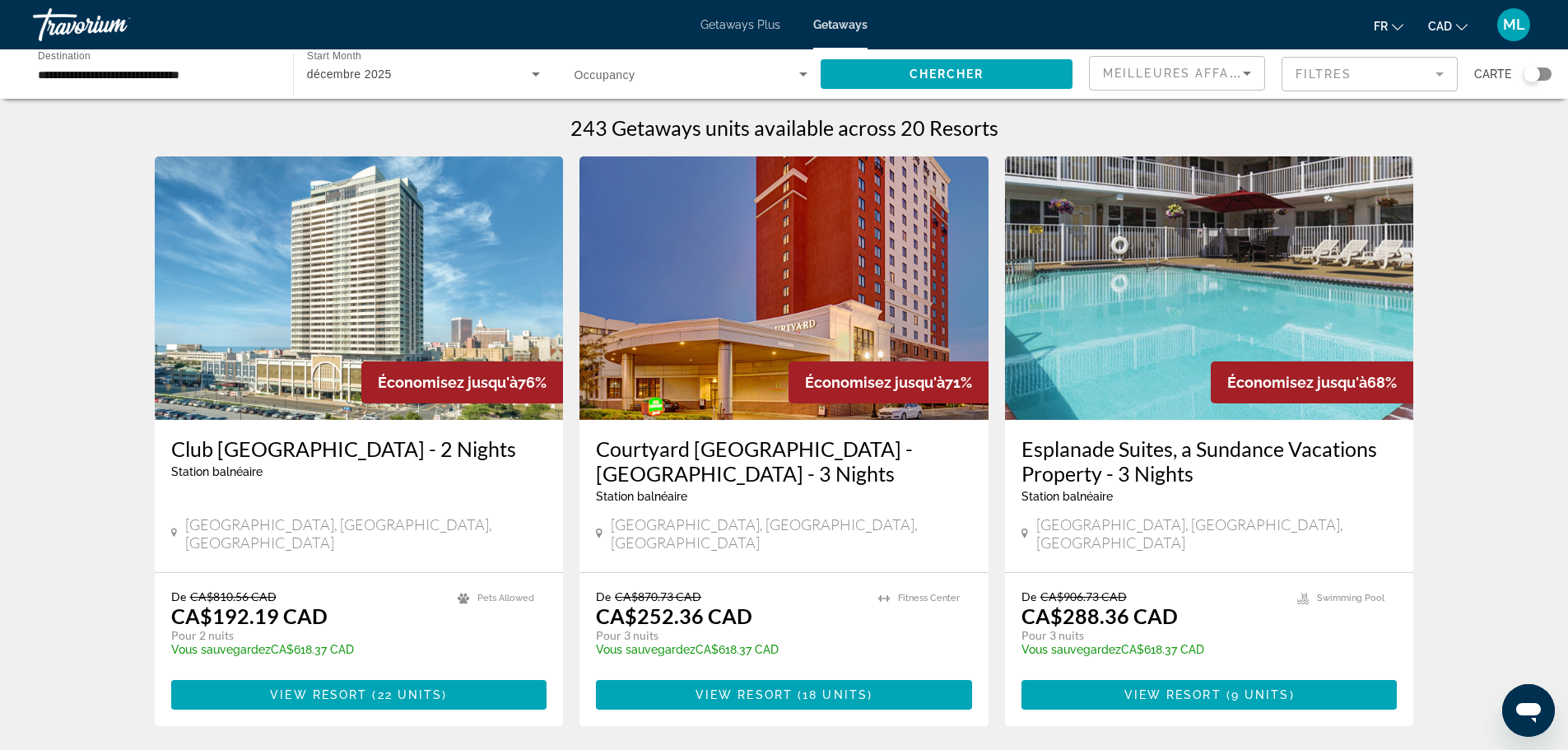
click at [314, 267] on img "Main content" at bounding box center [359, 287] width 409 height 263
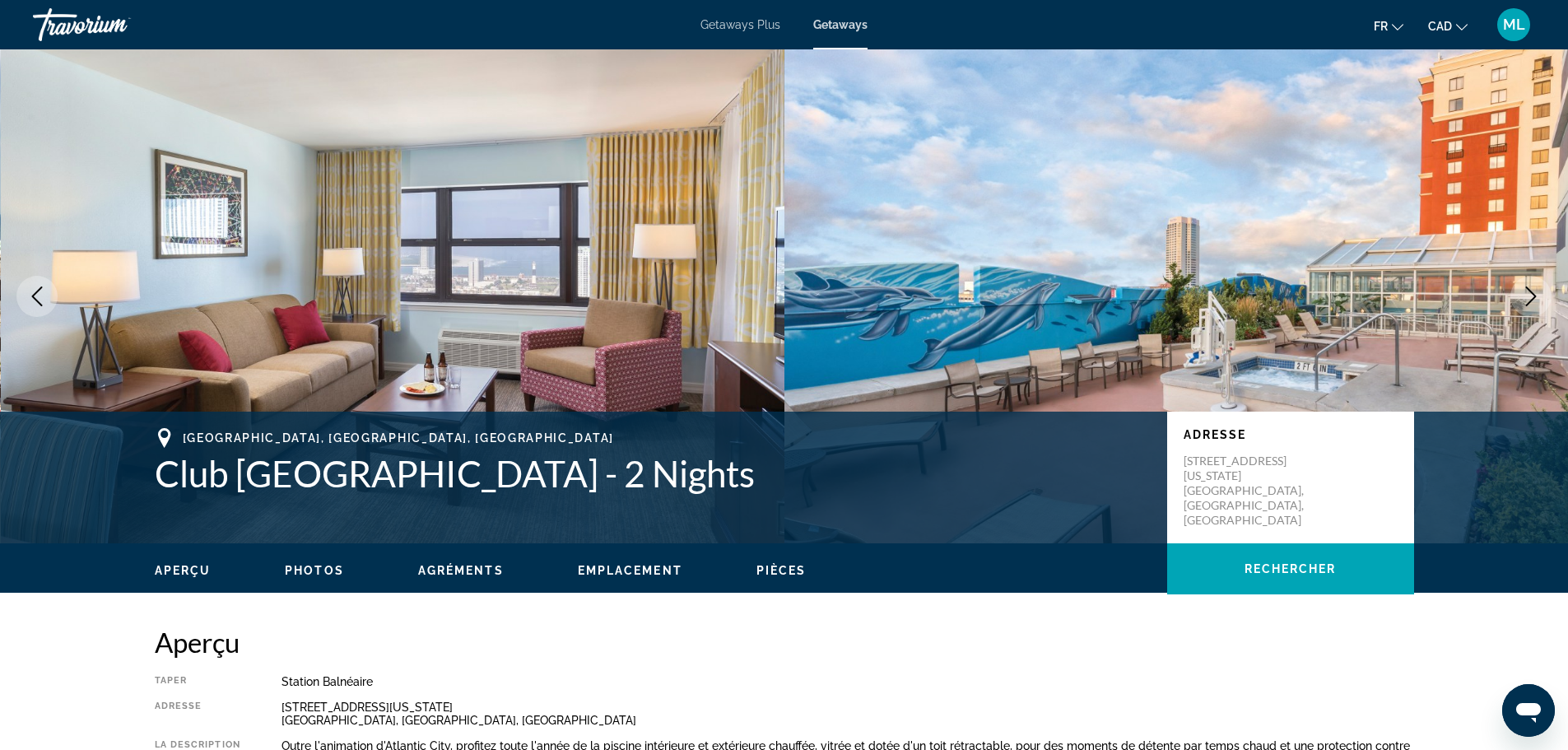
click at [1525, 289] on icon "Next image" at bounding box center [1530, 296] width 19 height 19
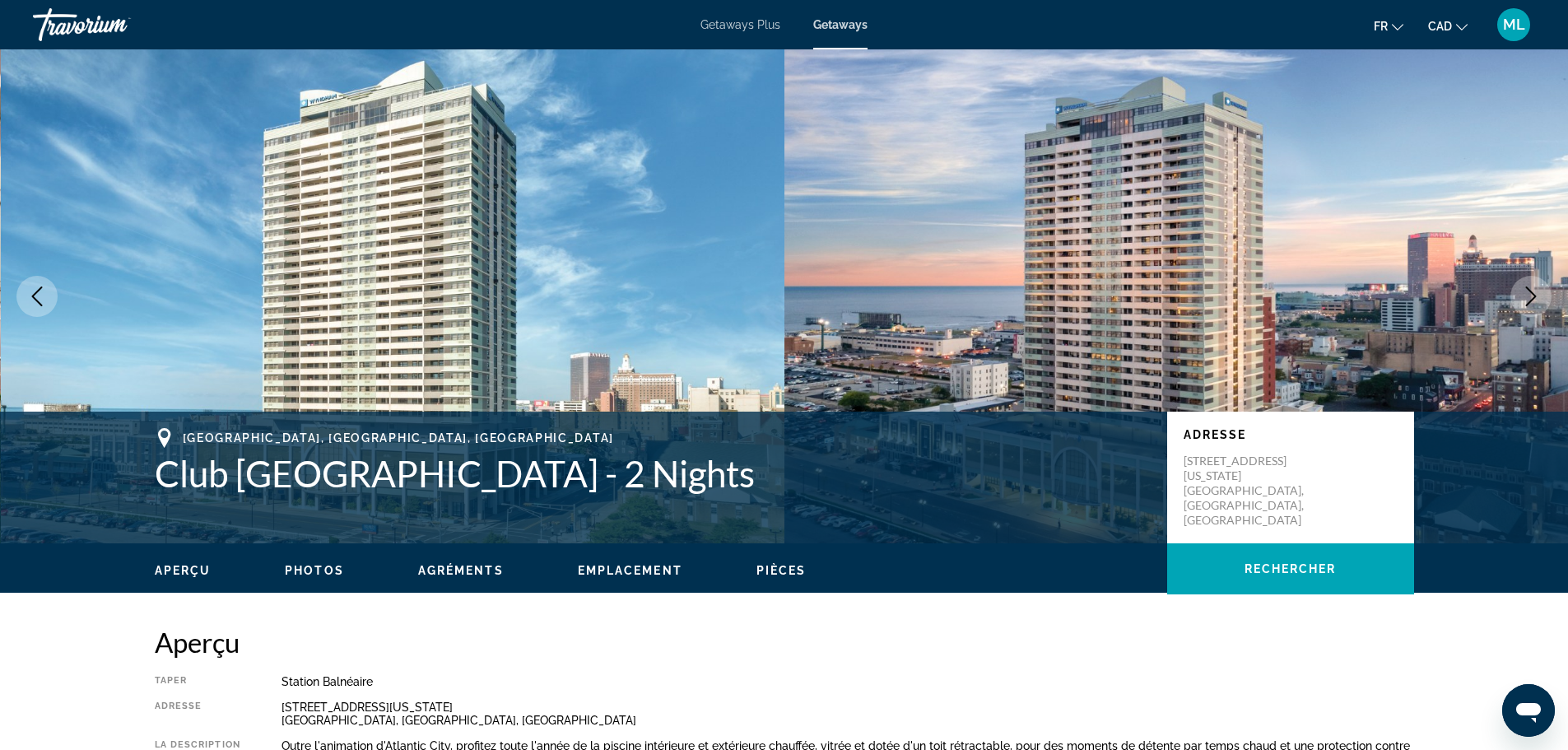
click at [1525, 289] on icon "Next image" at bounding box center [1530, 296] width 19 height 19
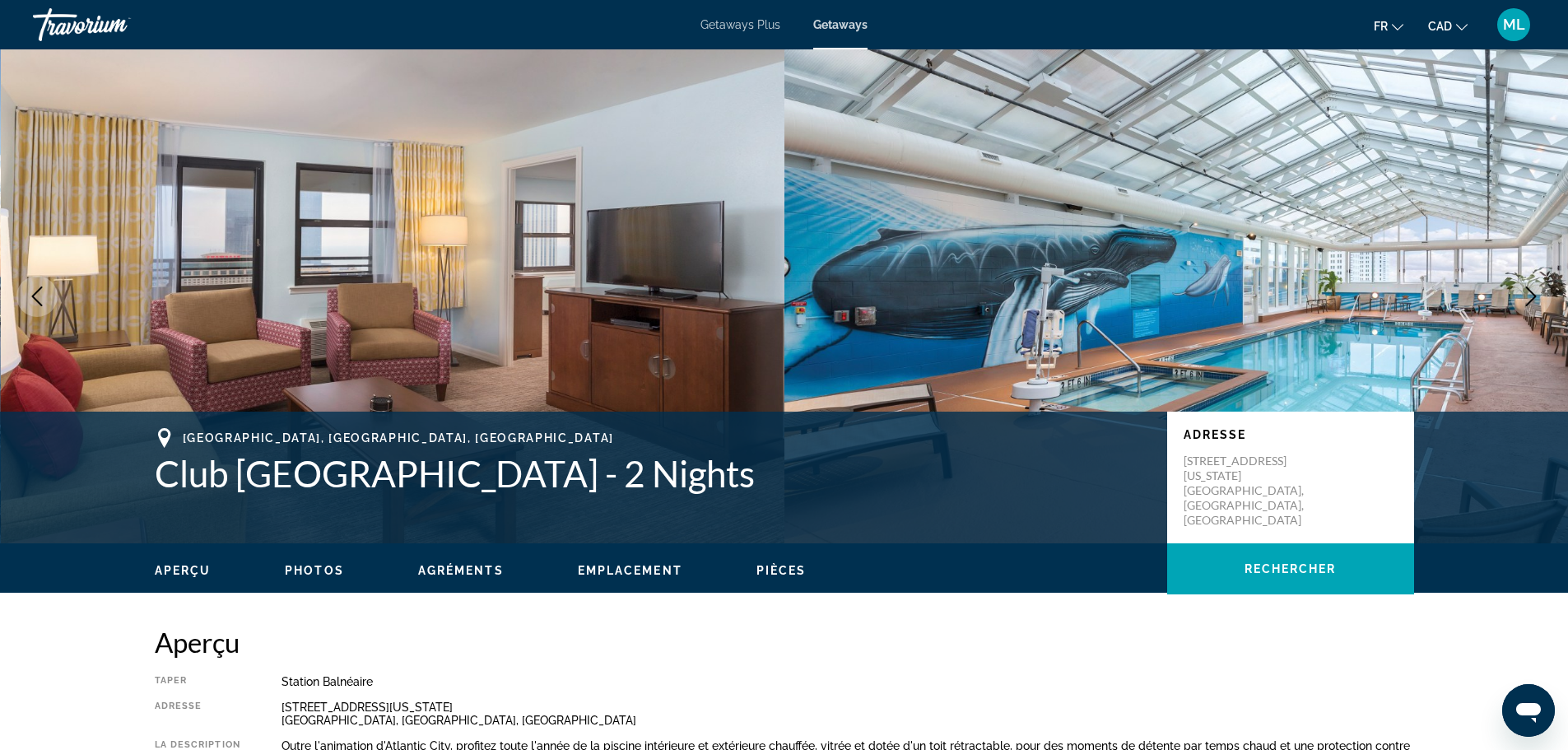
click at [1525, 289] on icon "Next image" at bounding box center [1530, 296] width 19 height 19
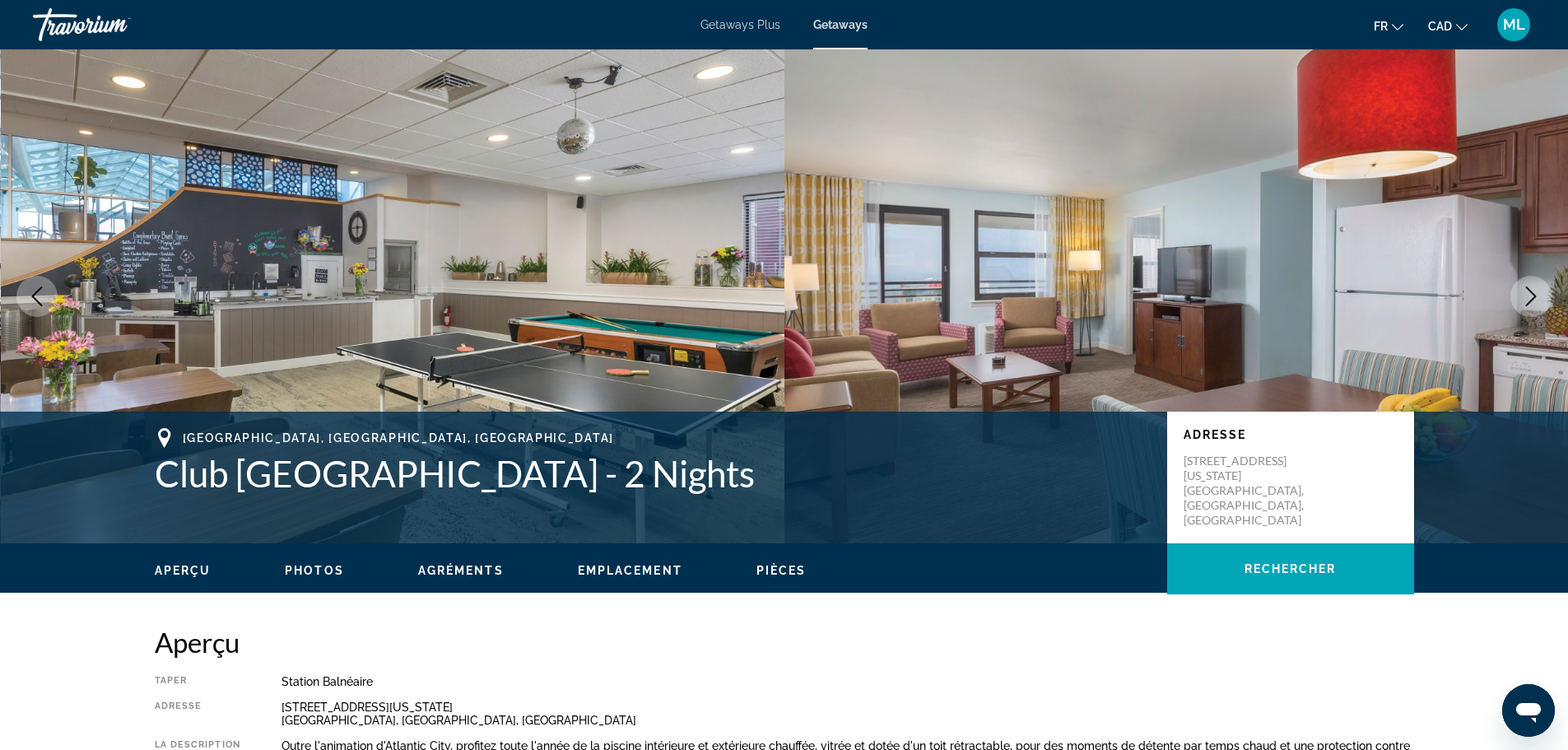
click at [1525, 289] on icon "Next image" at bounding box center [1530, 296] width 19 height 19
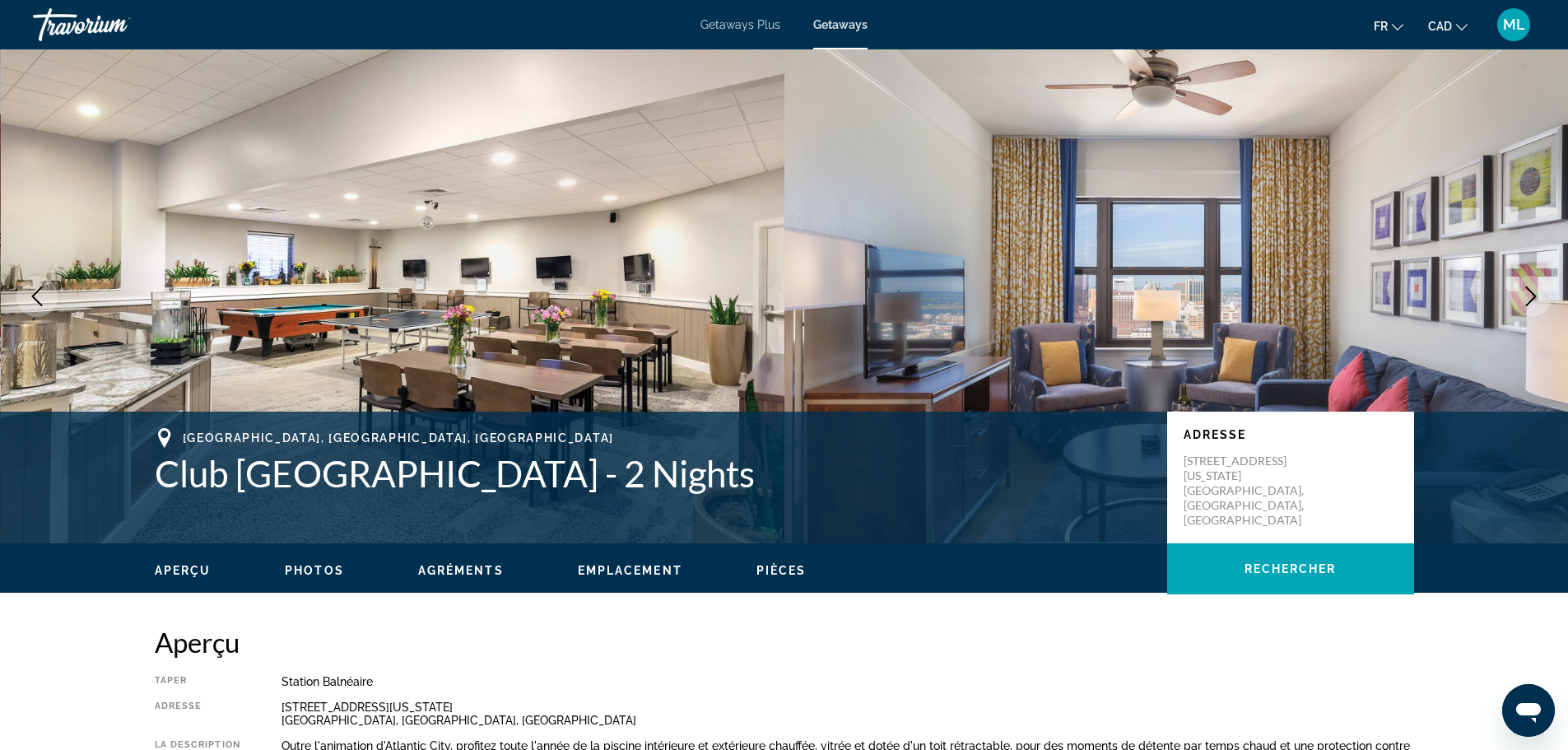
click at [1525, 289] on icon "Next image" at bounding box center [1530, 296] width 19 height 19
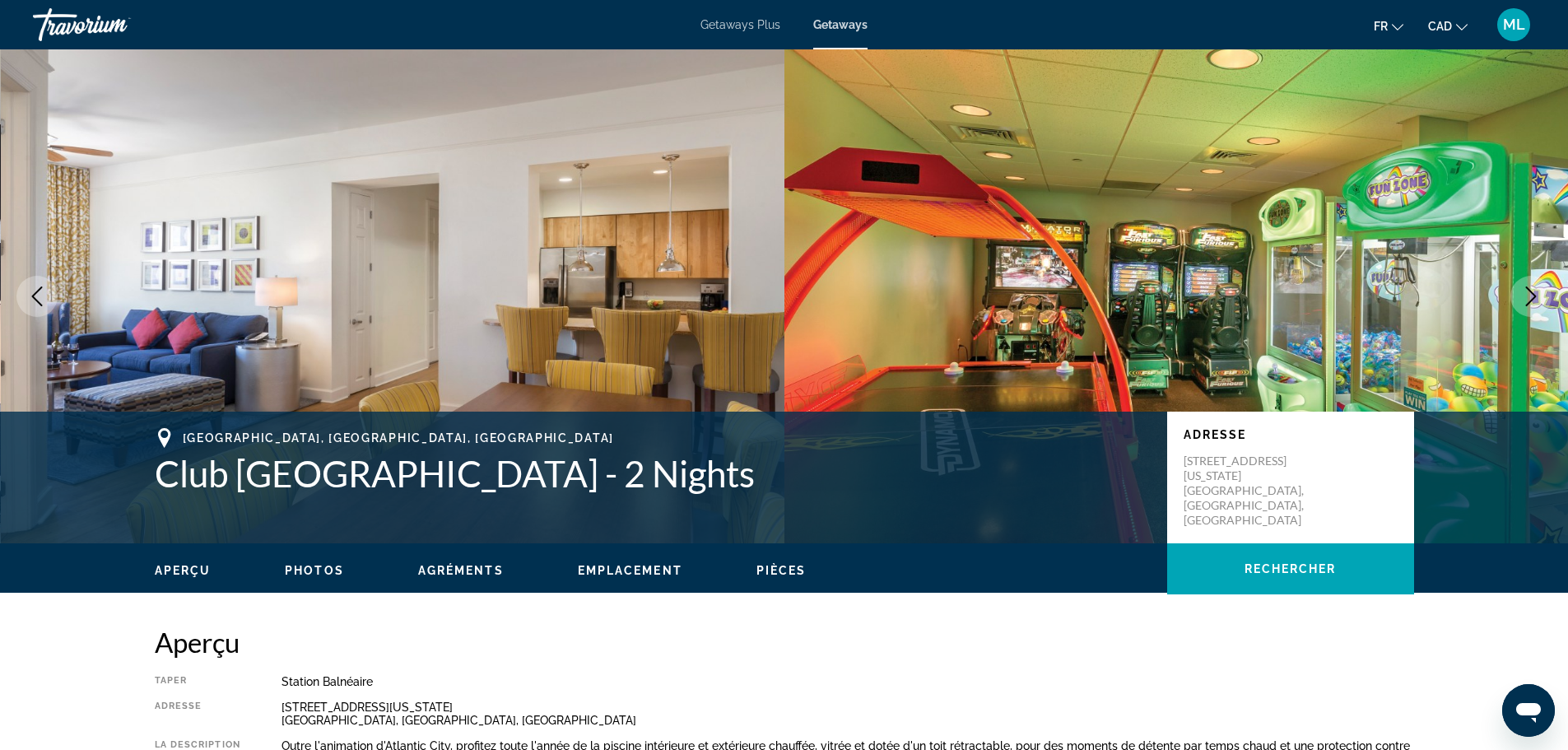
click at [1525, 289] on icon "Next image" at bounding box center [1530, 296] width 19 height 19
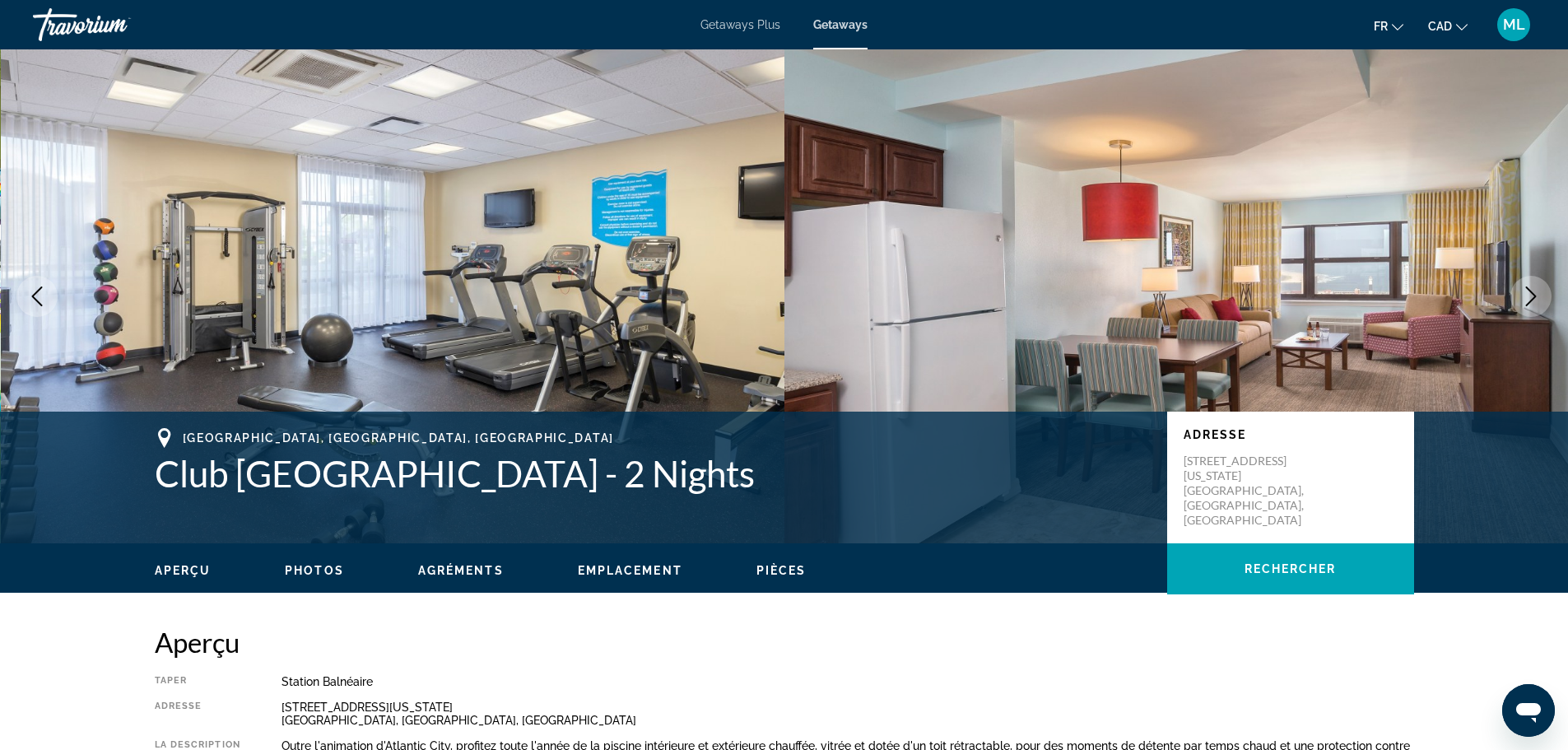
click at [1525, 289] on icon "Next image" at bounding box center [1530, 296] width 19 height 19
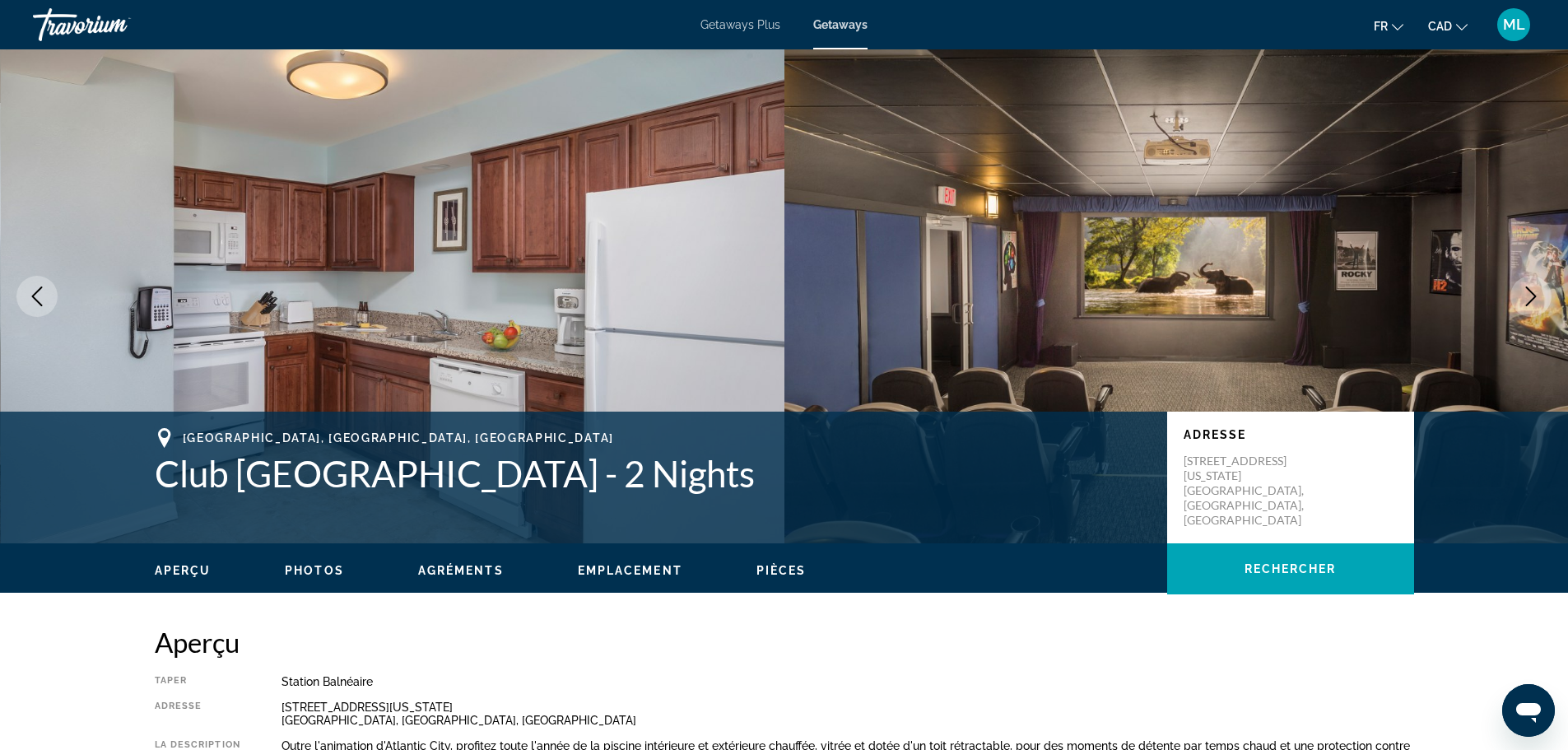
click at [1525, 289] on icon "Next image" at bounding box center [1530, 296] width 19 height 19
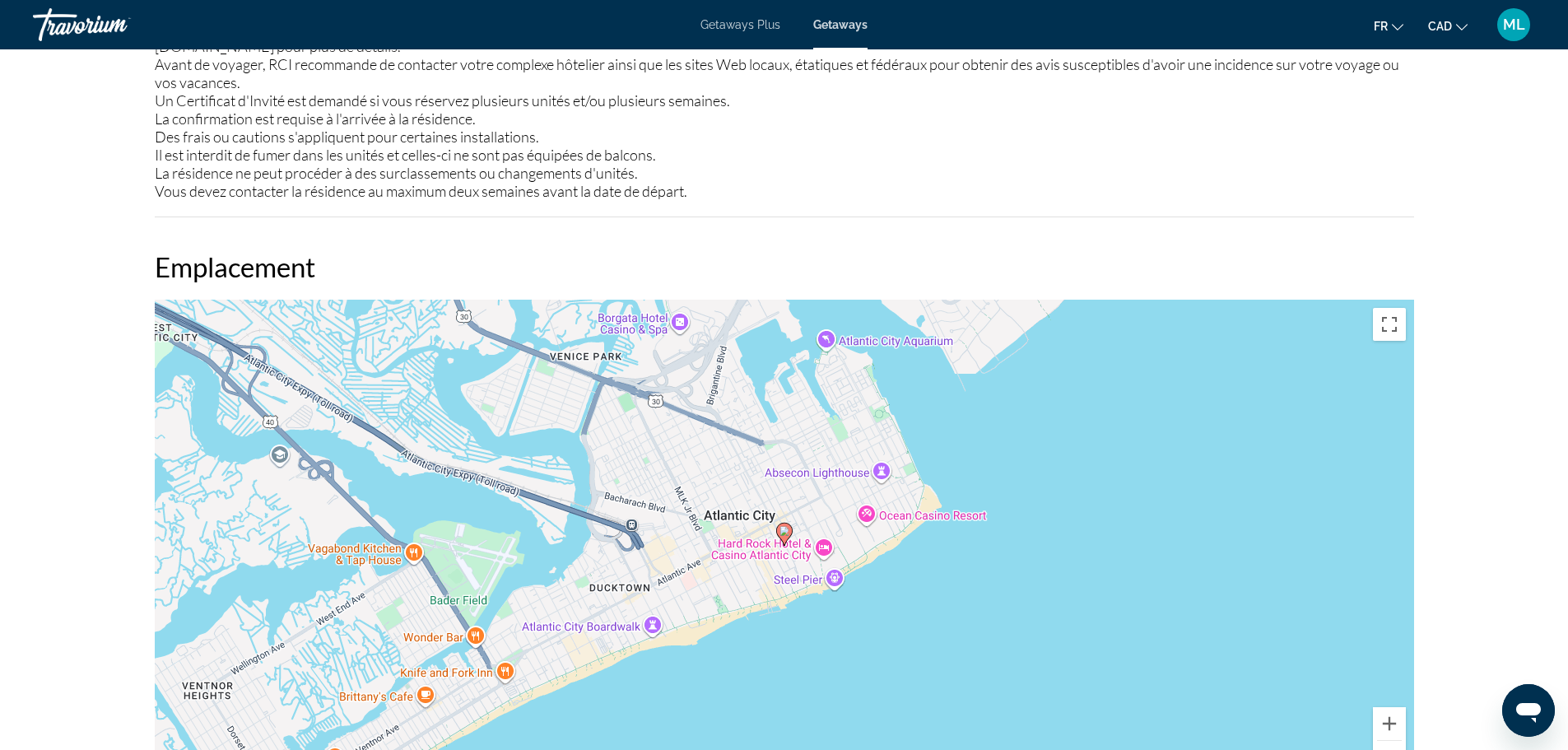
scroll to position [2388, 0]
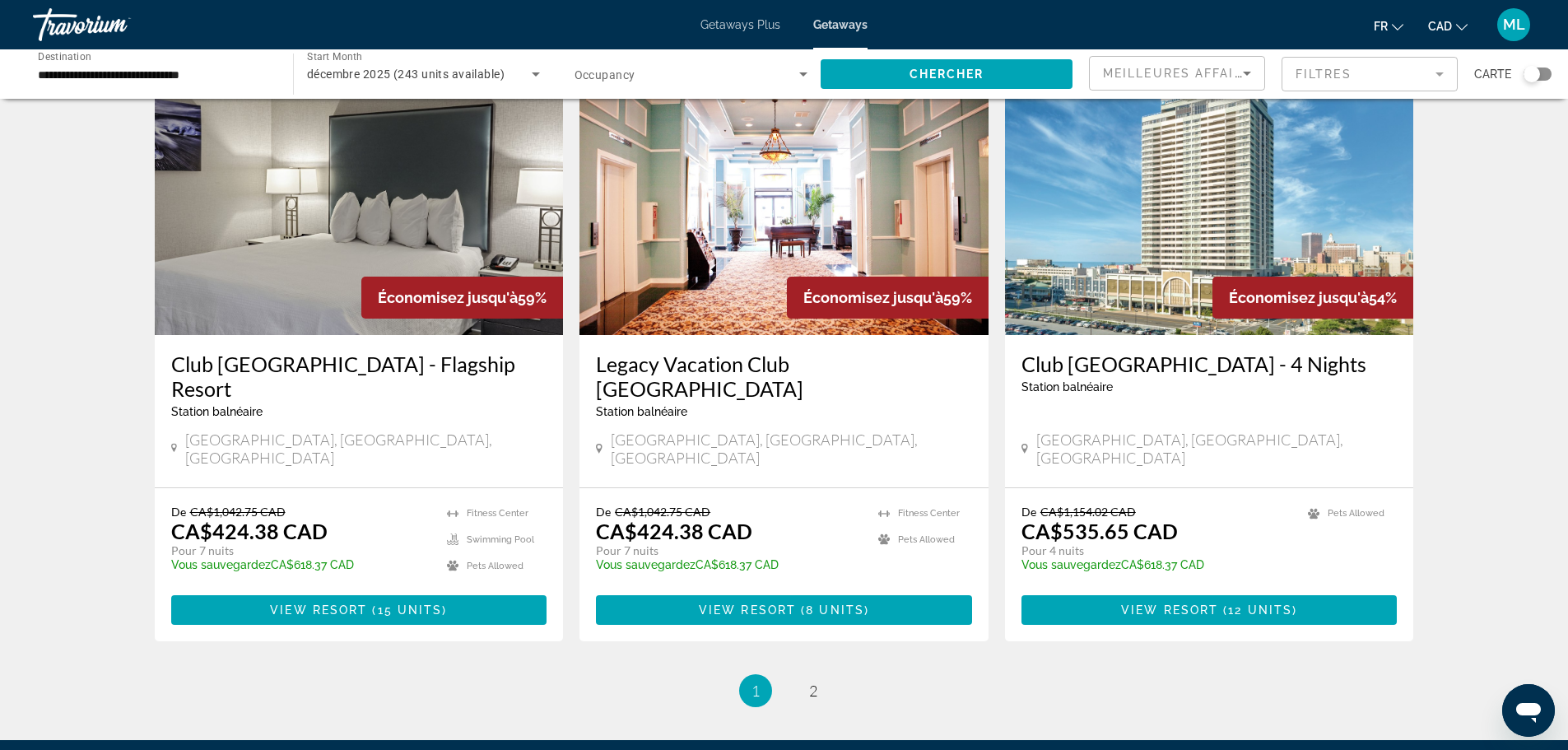
scroll to position [1988, 0]
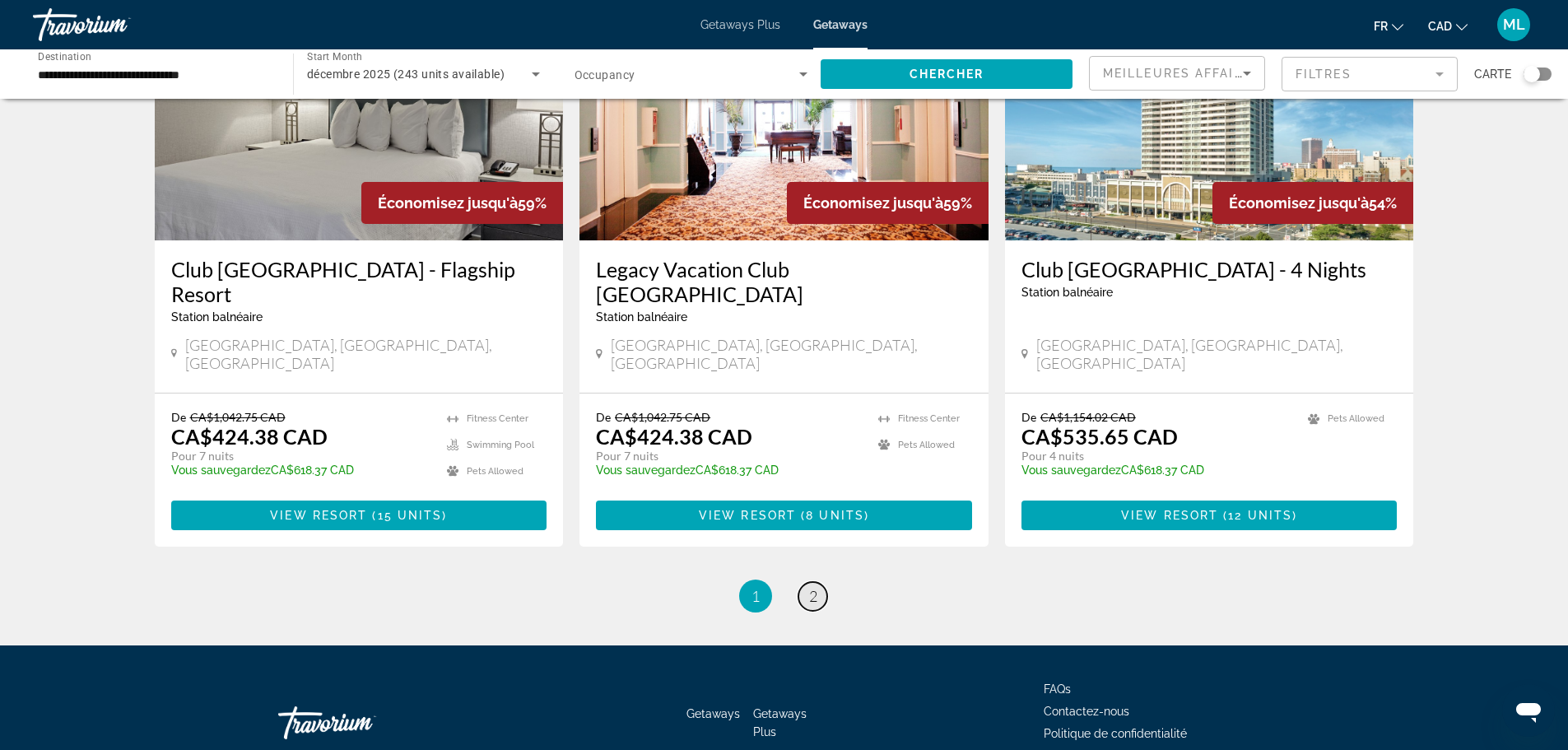
click at [806, 582] on link "page 2" at bounding box center [813, 596] width 29 height 29
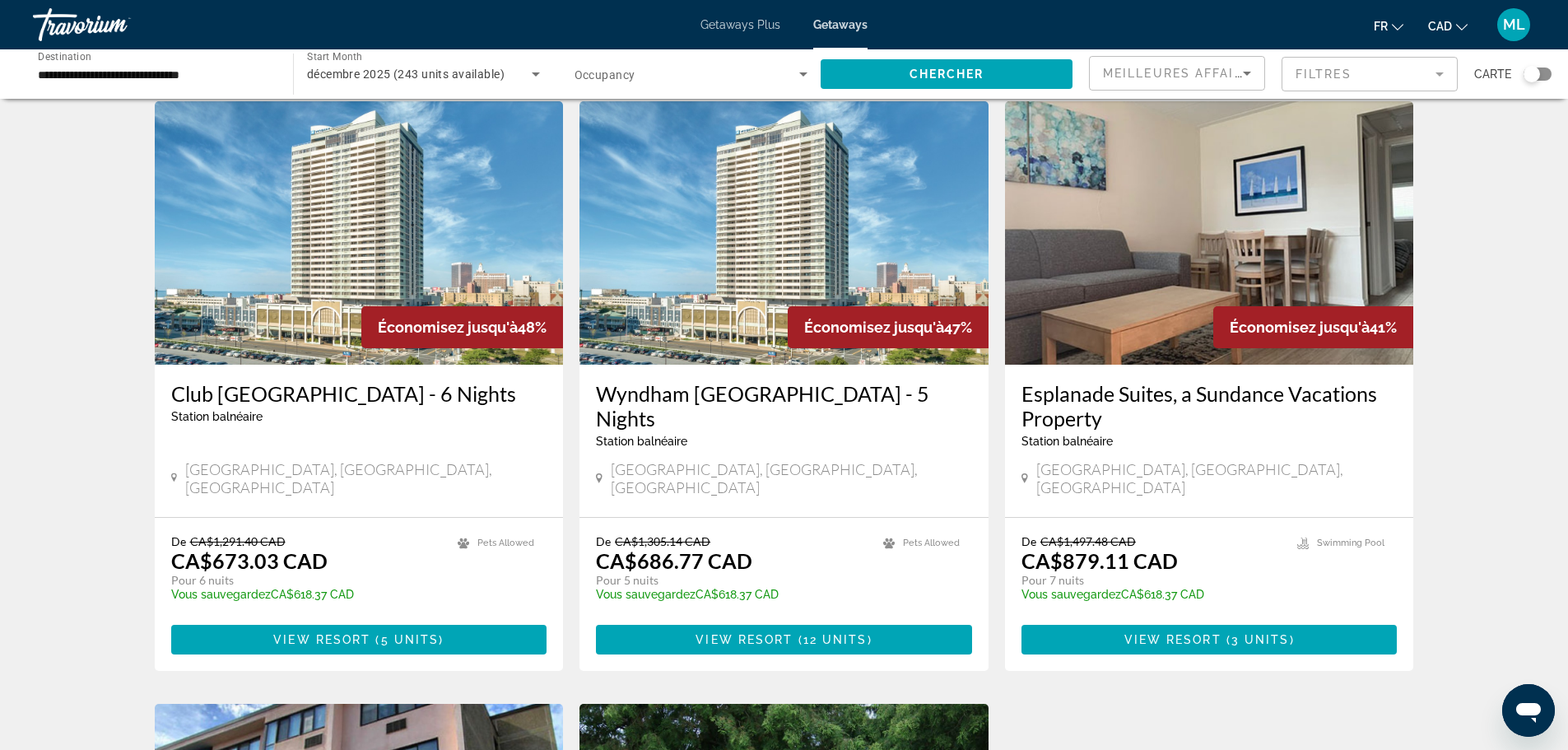
scroll to position [247, 0]
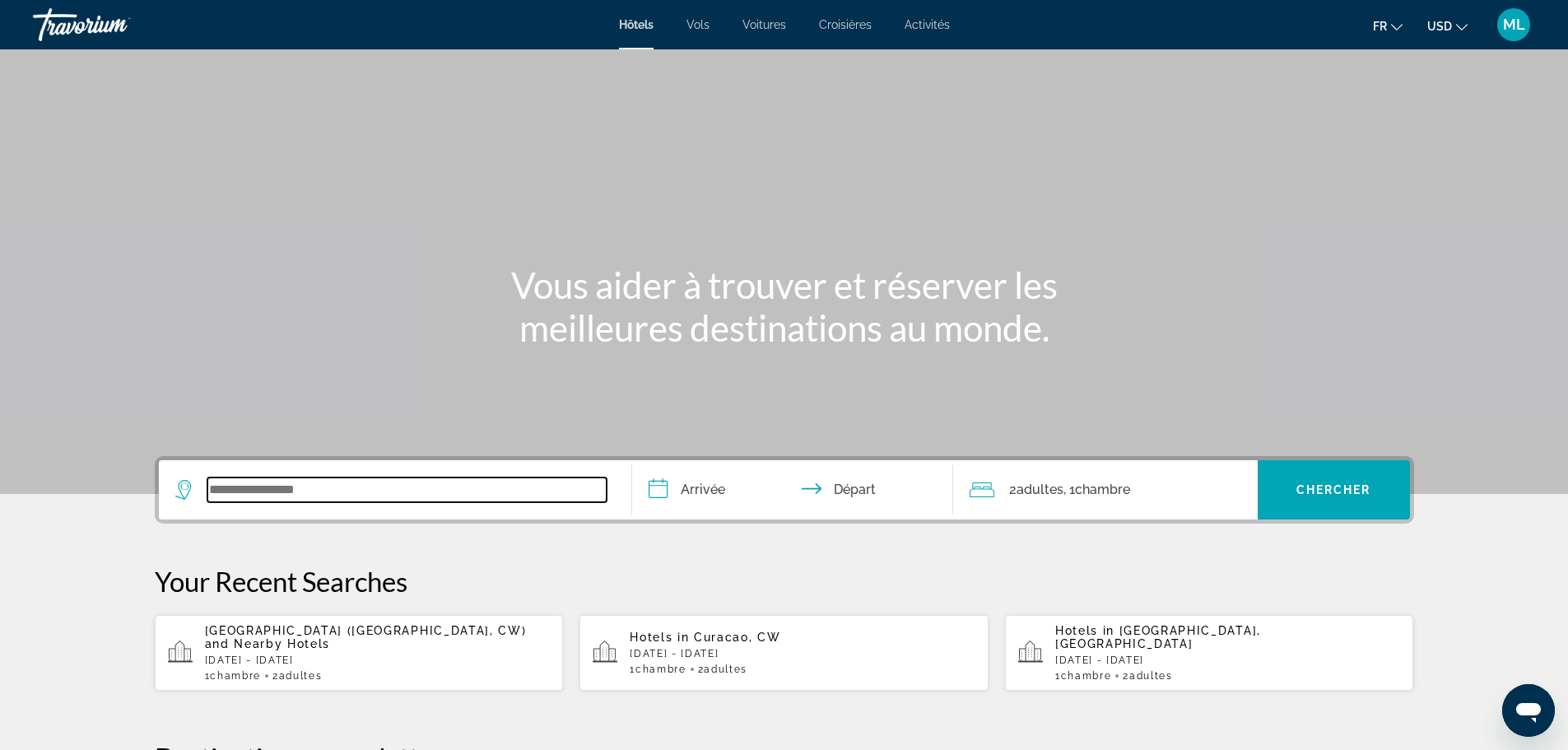
click at [261, 492] on input "Search widget" at bounding box center [407, 490] width 399 height 25
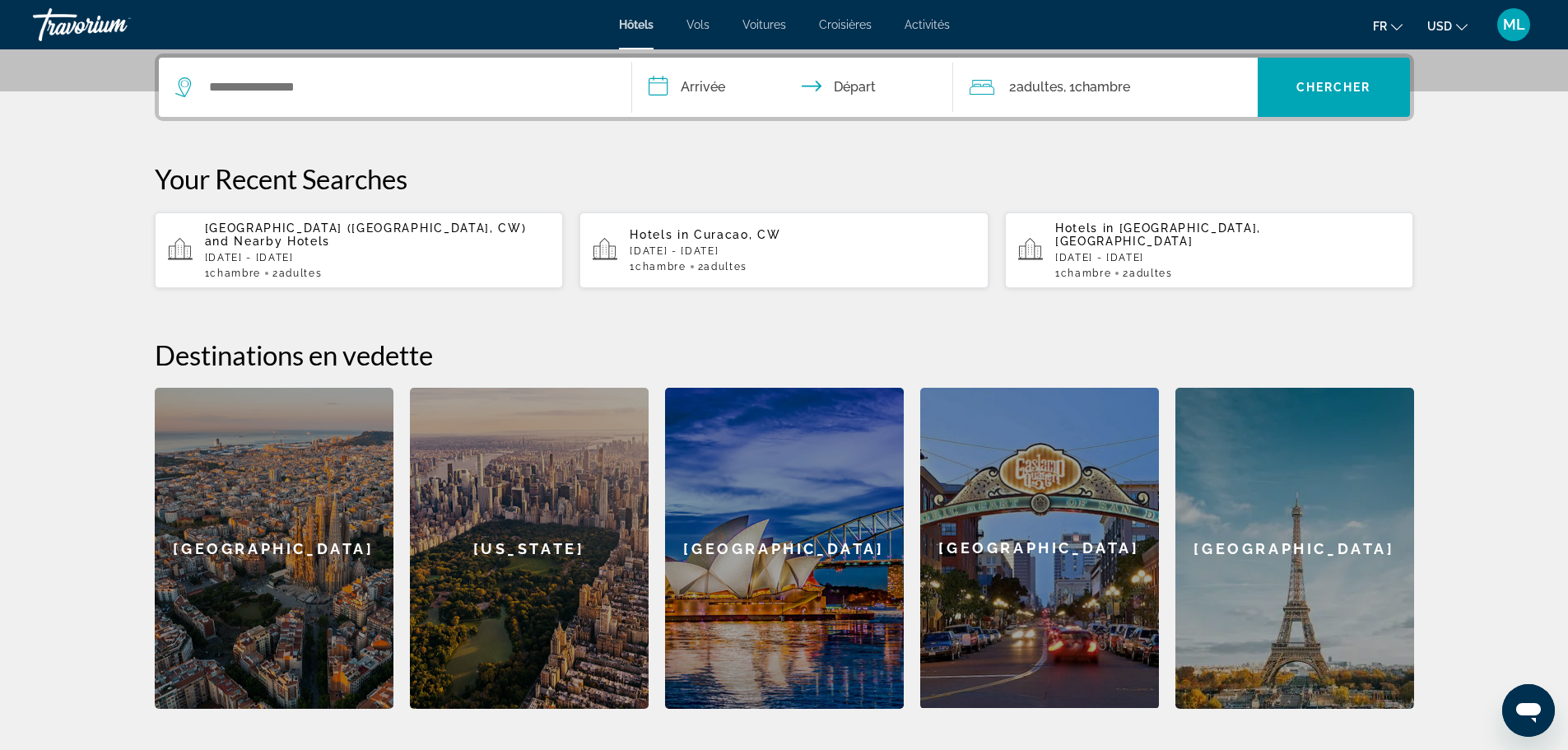
click at [570, 578] on div "[US_STATE]" at bounding box center [529, 549] width 238 height 321
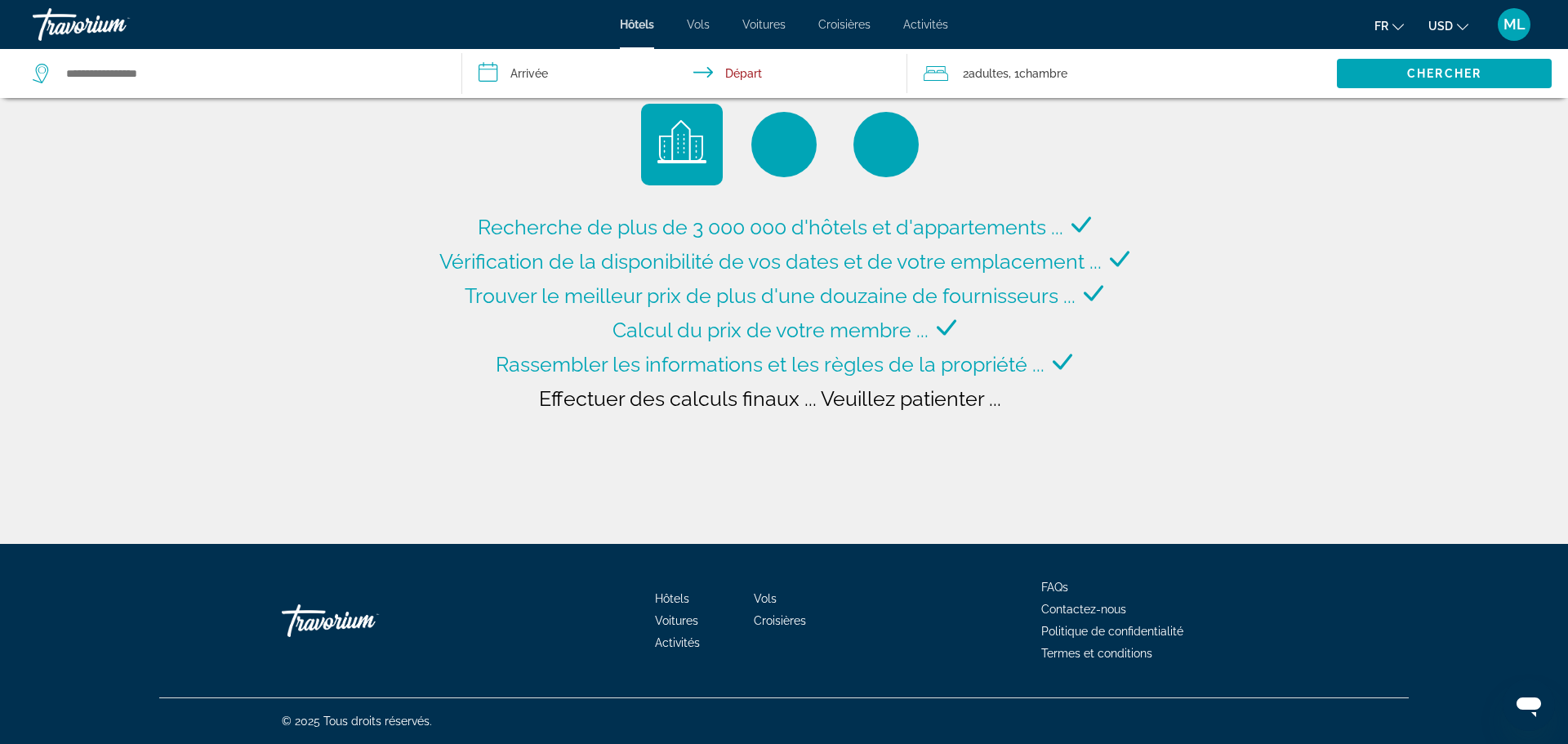
type input "**********"
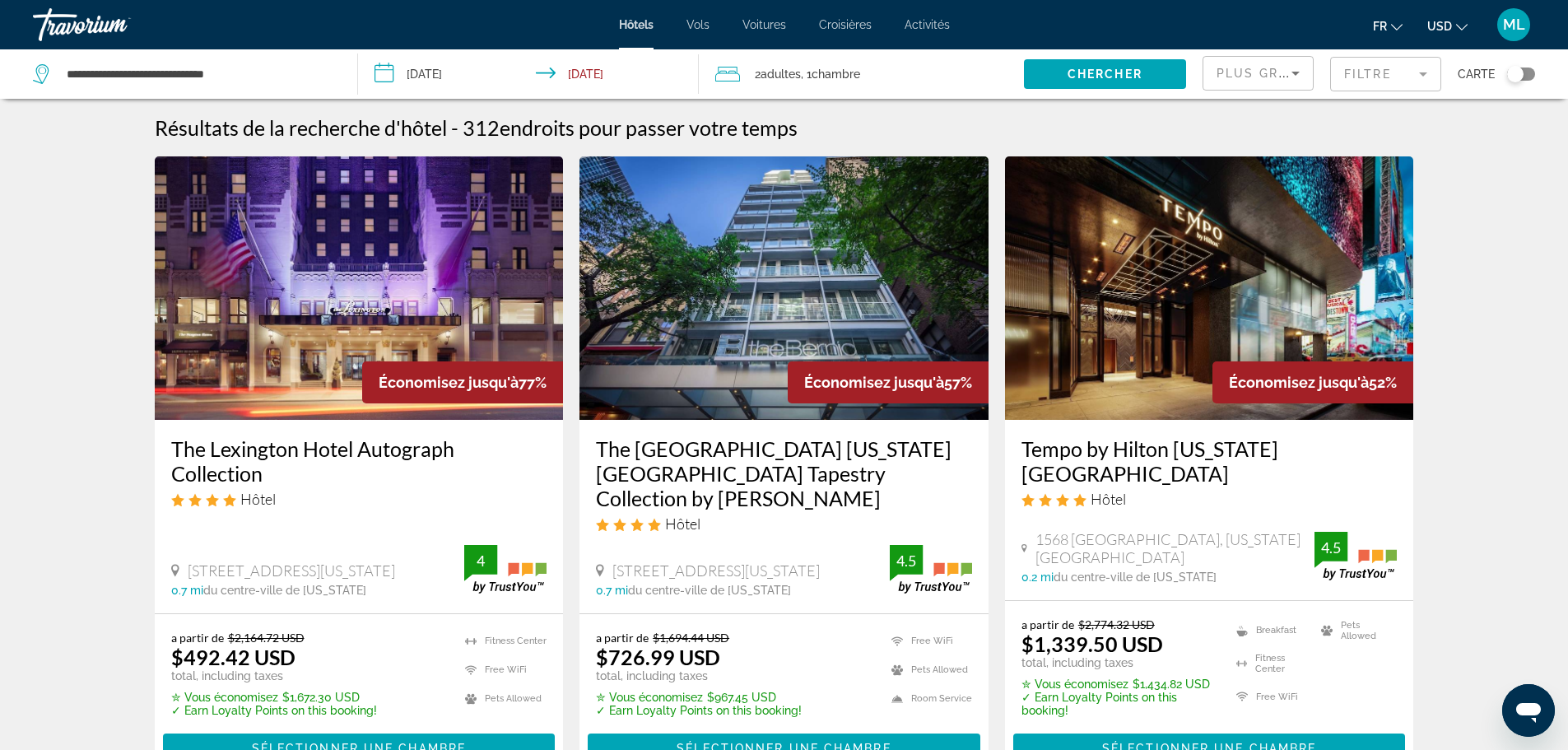
click at [1453, 27] on button "USD USD ($) MXN (Mex$) CAD (Can$) GBP (£) EUR (€) AUD (A$) NZD (NZ$) CNY (CN¥)" at bounding box center [1447, 26] width 41 height 24
click at [1420, 107] on button "CAD (Can$)" at bounding box center [1414, 108] width 81 height 21
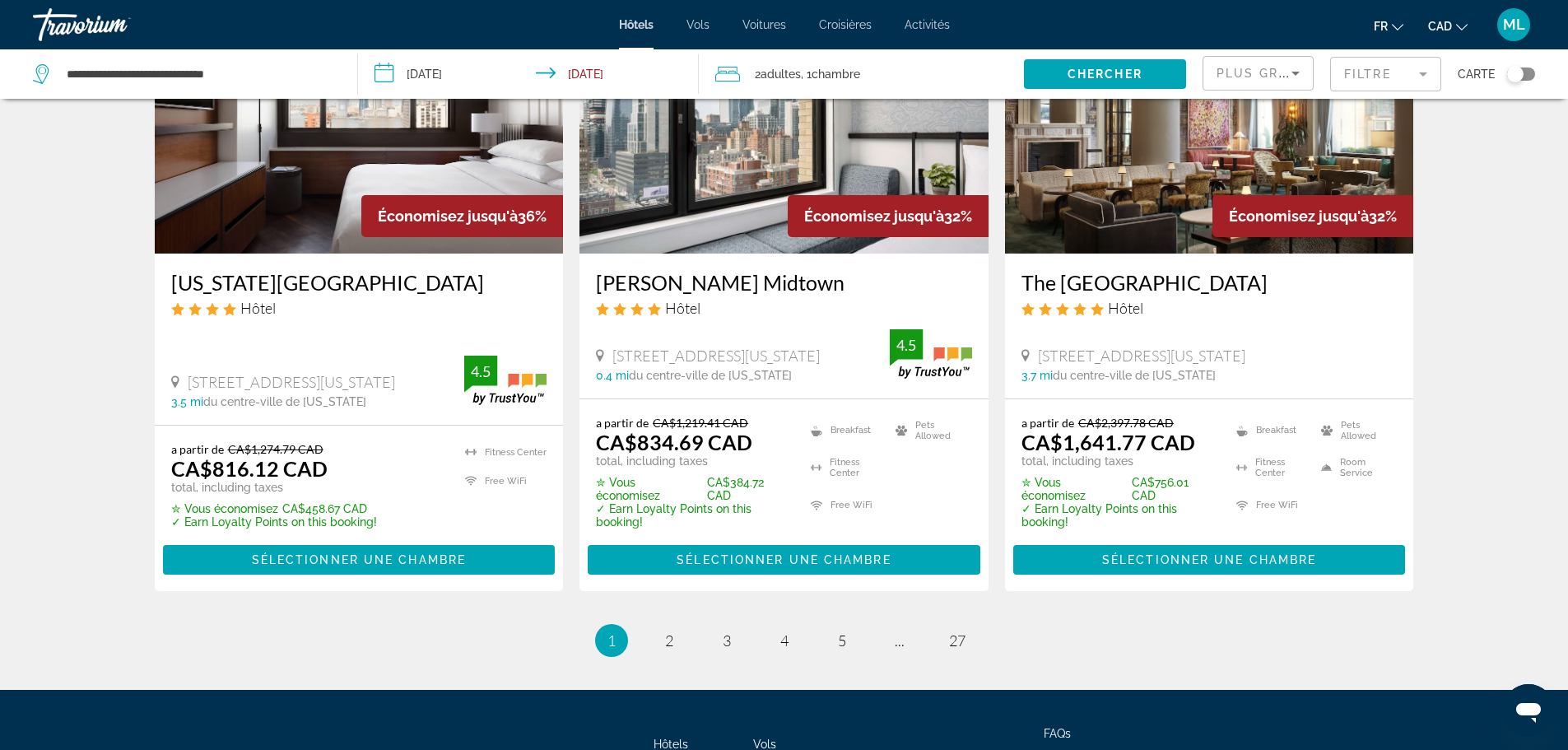
scroll to position [2232, 0]
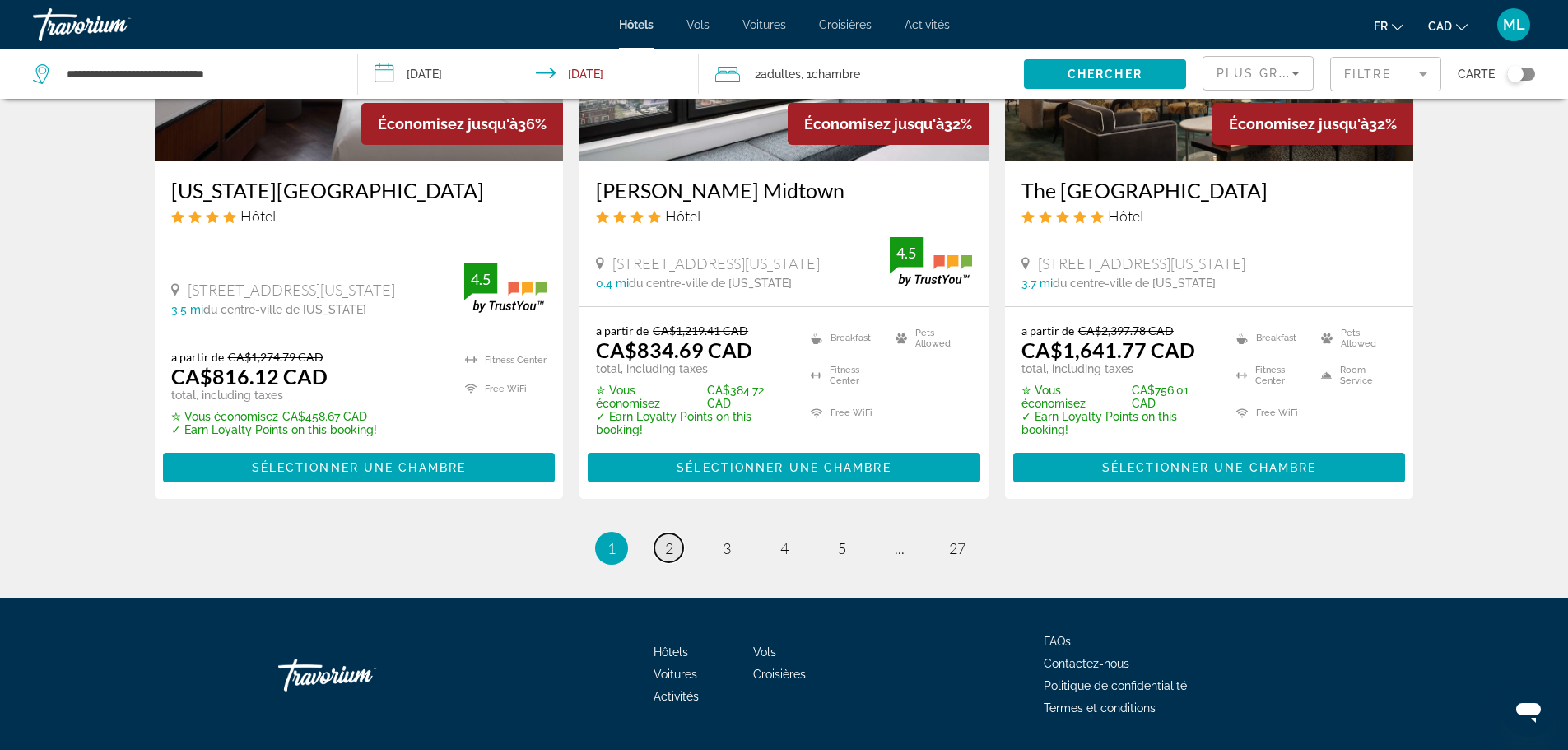
click at [666, 539] on span "2" at bounding box center [669, 549] width 8 height 18
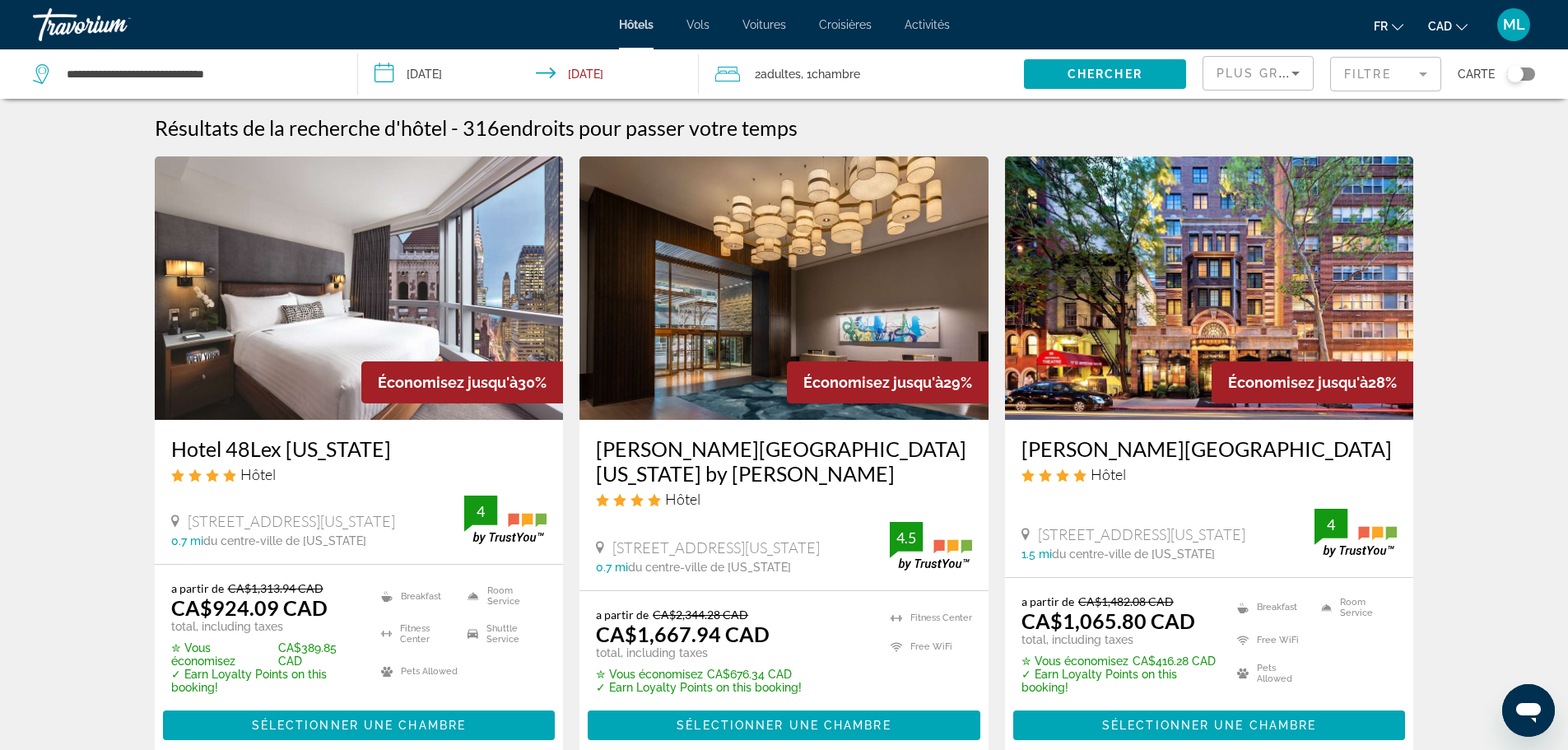
click at [423, 74] on input "**********" at bounding box center [532, 76] width 348 height 54
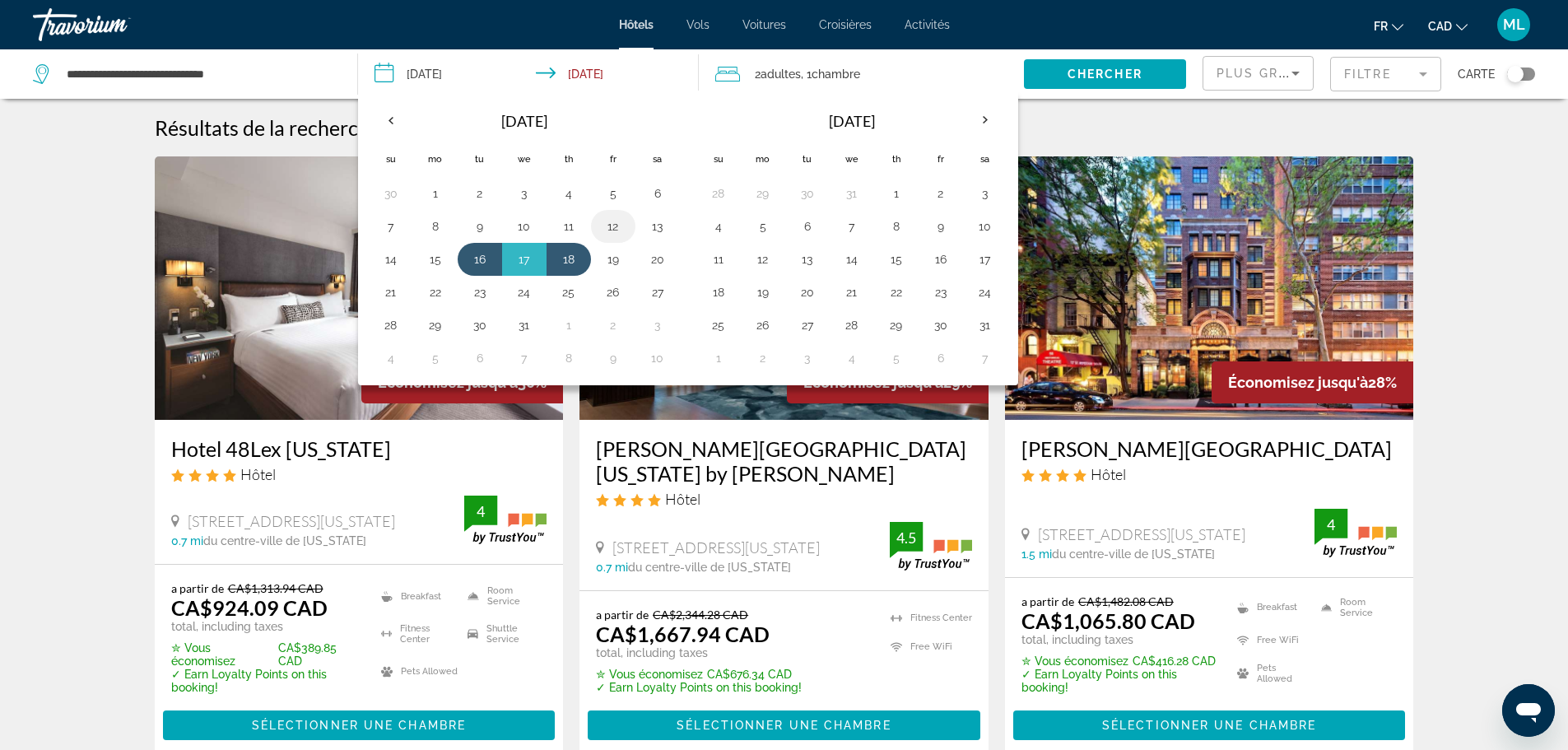
click at [606, 223] on button "12" at bounding box center [613, 226] width 27 height 23
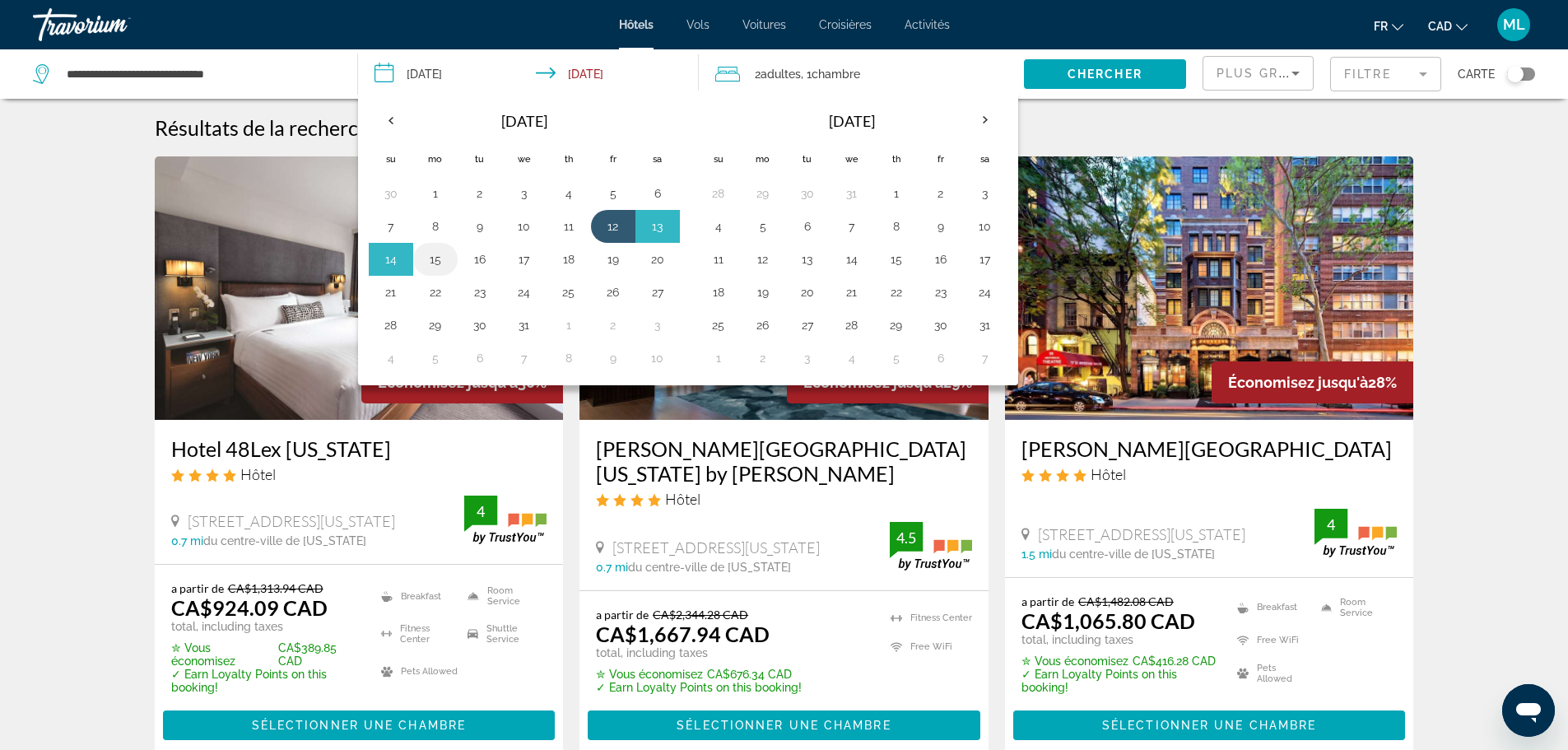
click at [439, 258] on button "15" at bounding box center [435, 259] width 27 height 23
type input "**********"
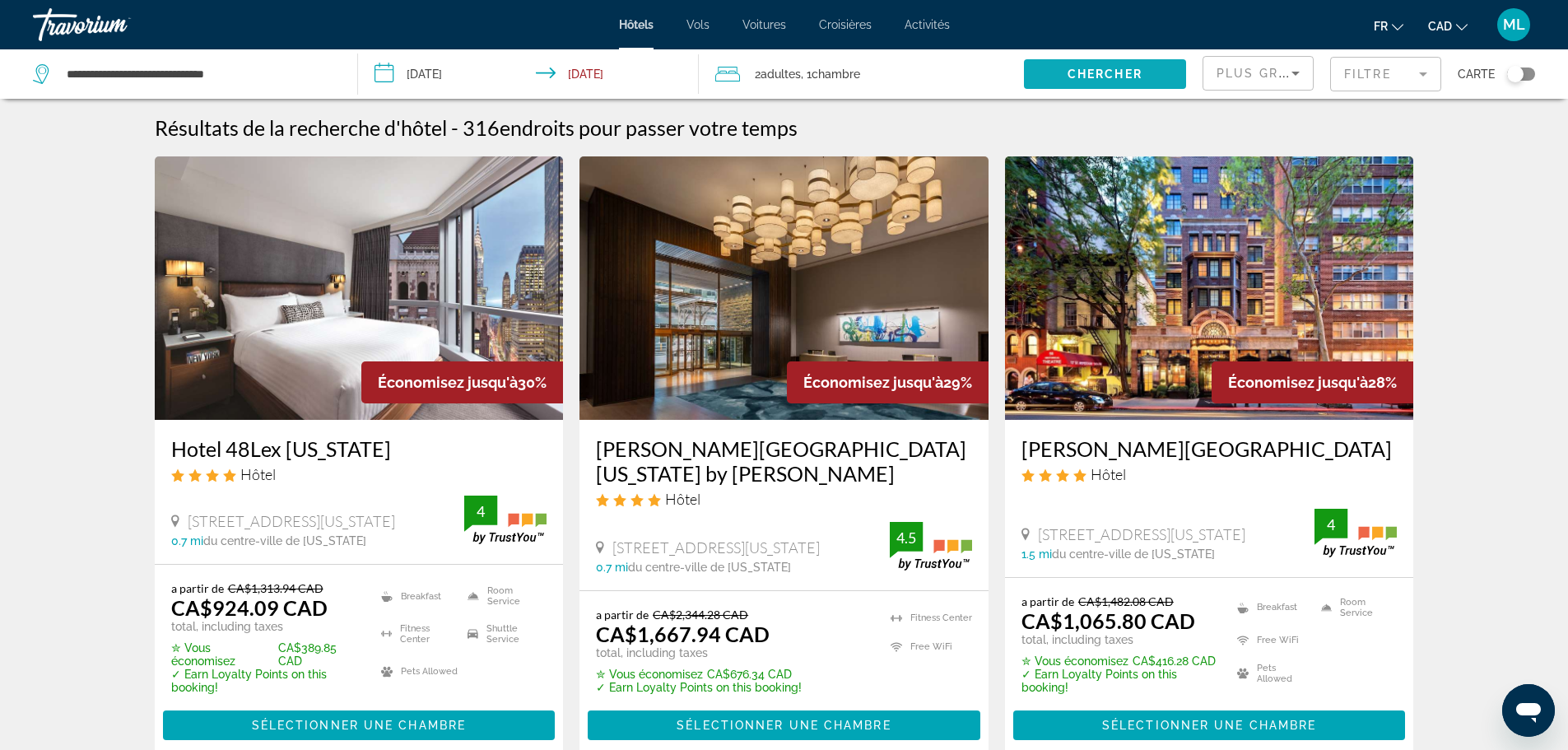
click at [1065, 76] on span "Search widget" at bounding box center [1105, 74] width 163 height 40
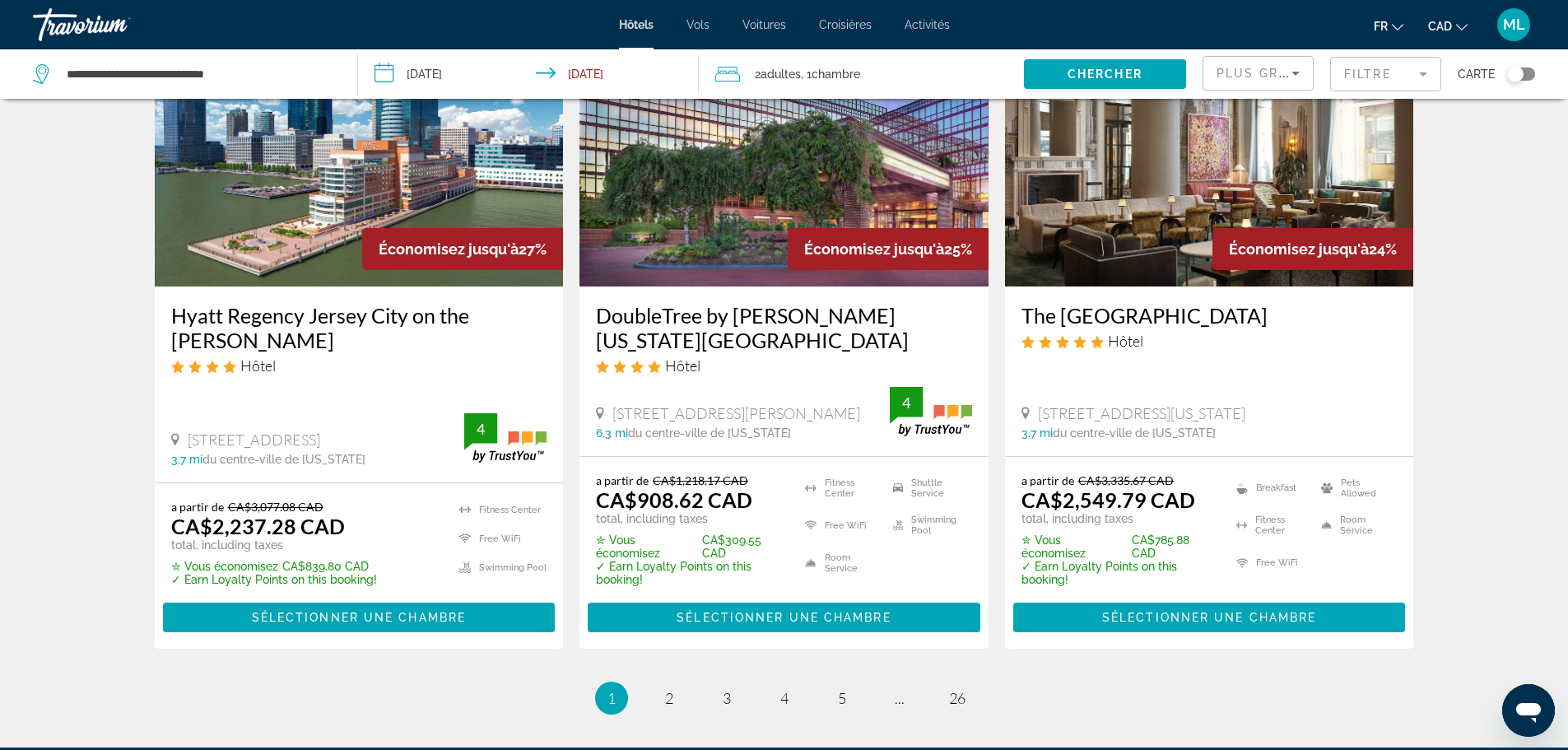
scroll to position [2222, 0]
